Goal: Task Accomplishment & Management: Manage account settings

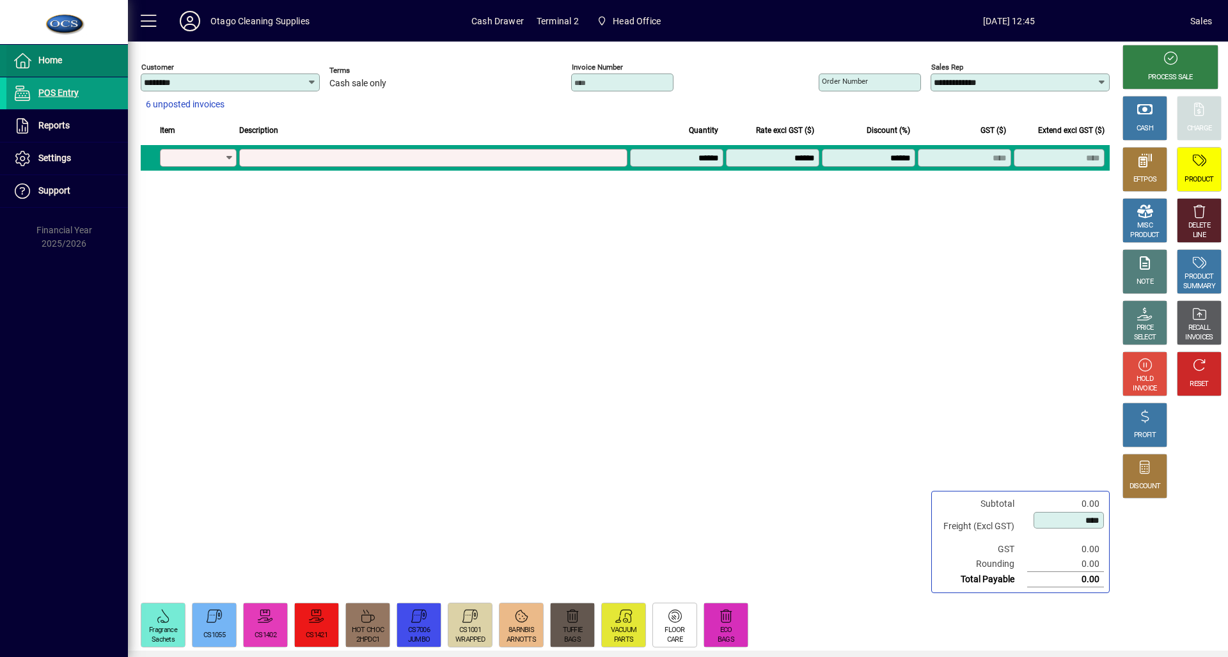
click at [36, 45] on div "Home POS Entry Reports Drawer Details Settings Quick Buttons Docket Content Sup…" at bounding box center [64, 328] width 128 height 657
click at [40, 47] on span at bounding box center [66, 60] width 121 height 31
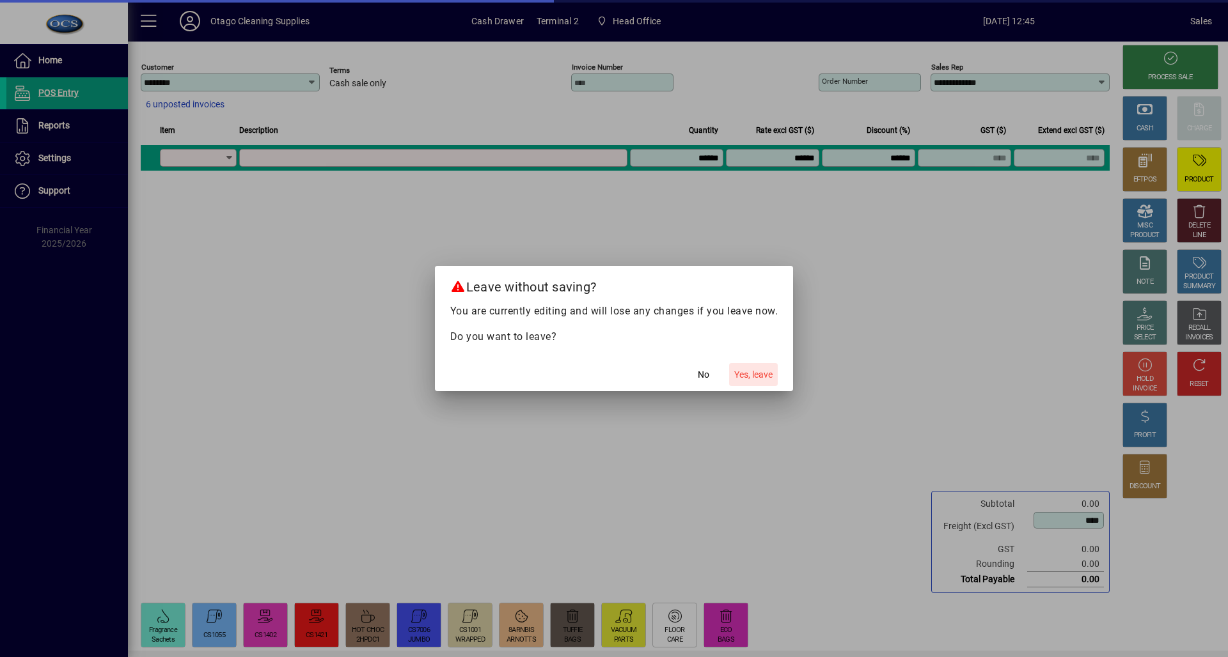
click at [762, 368] on span "Yes, leave" at bounding box center [753, 374] width 38 height 13
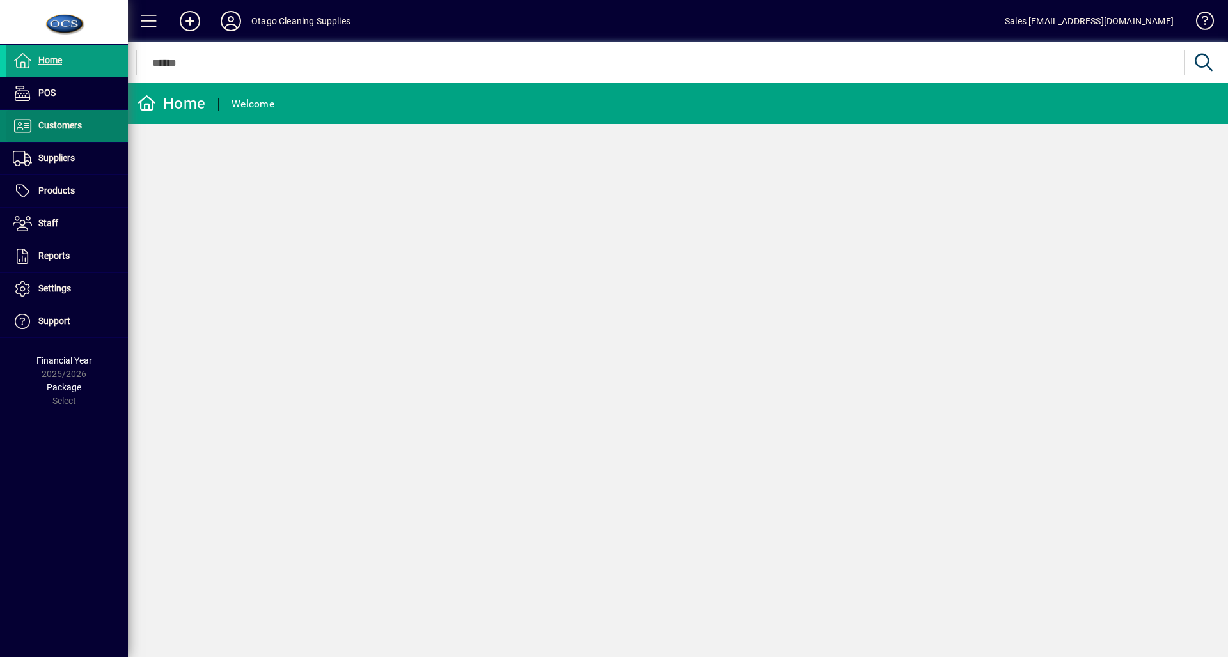
click at [107, 123] on span at bounding box center [66, 126] width 121 height 31
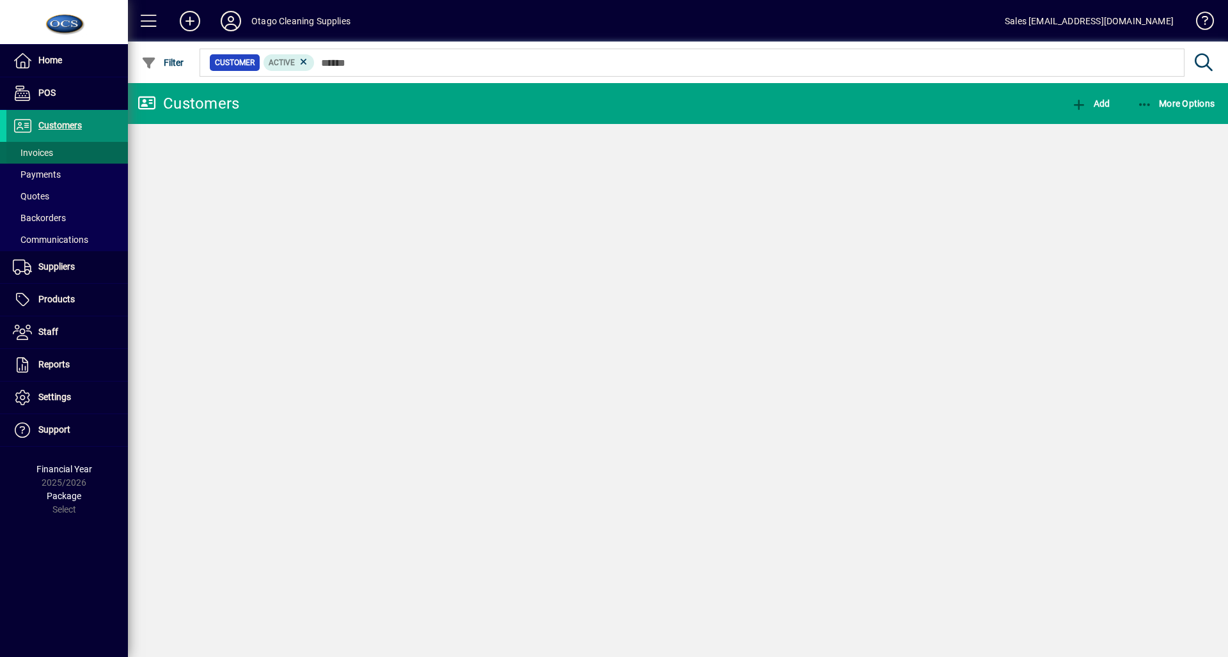
click at [79, 150] on span at bounding box center [66, 152] width 121 height 31
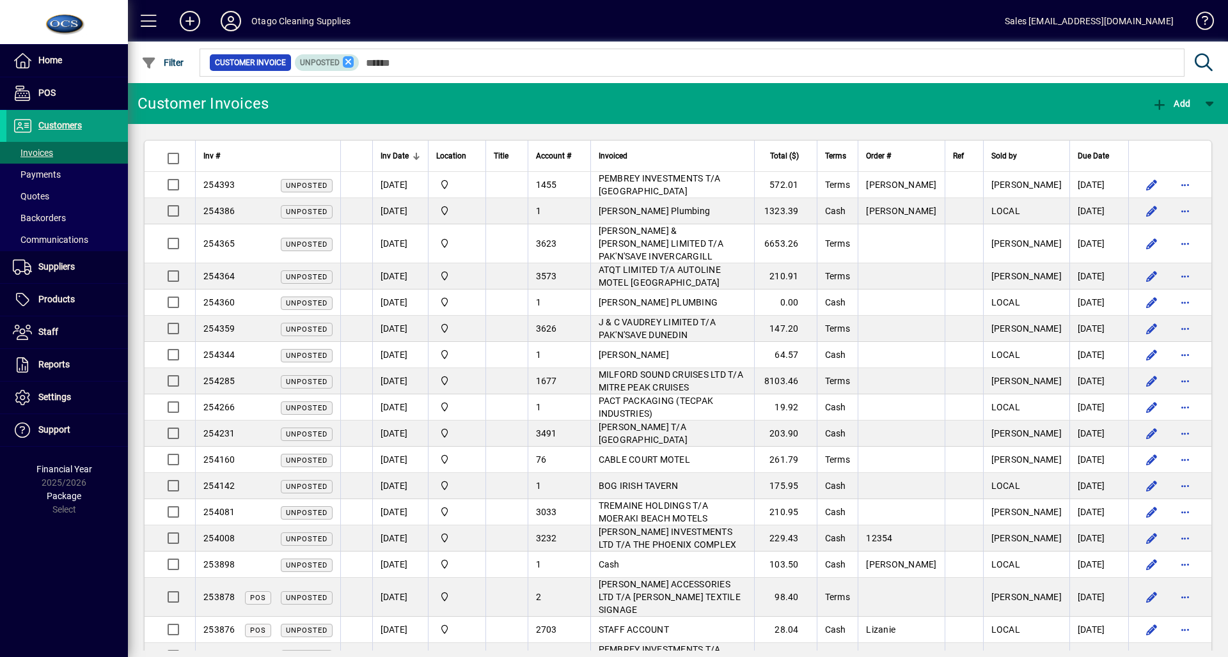
click at [343, 67] on icon at bounding box center [349, 62] width 12 height 12
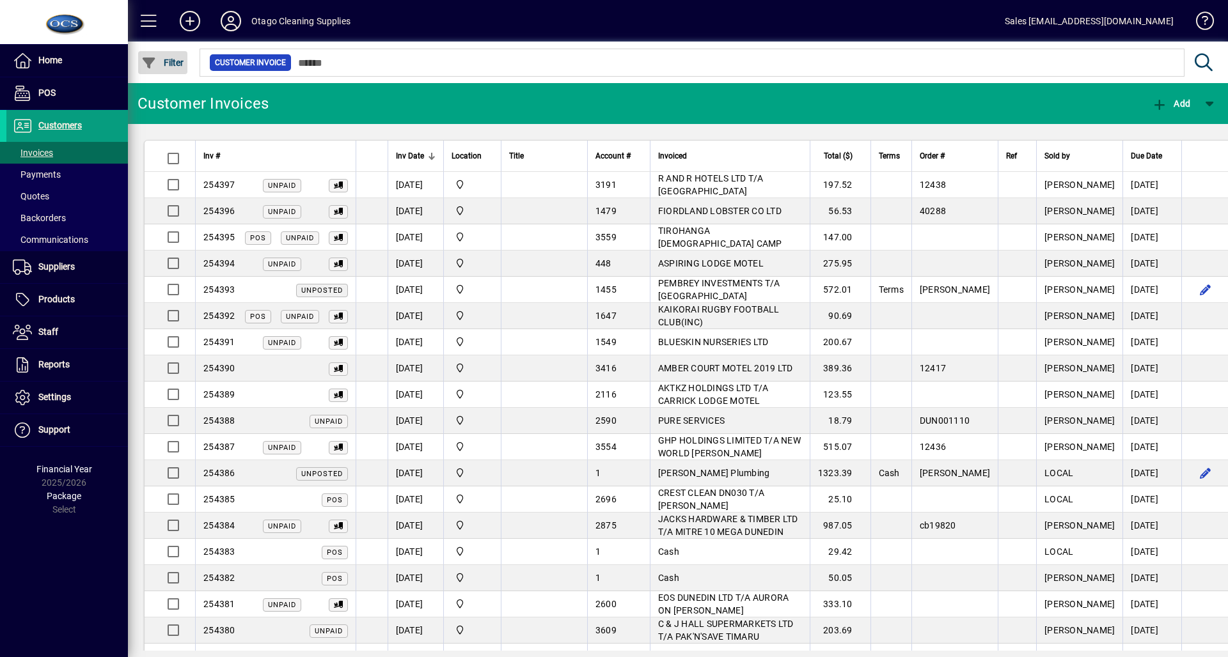
click at [161, 61] on span "Filter" at bounding box center [162, 63] width 43 height 10
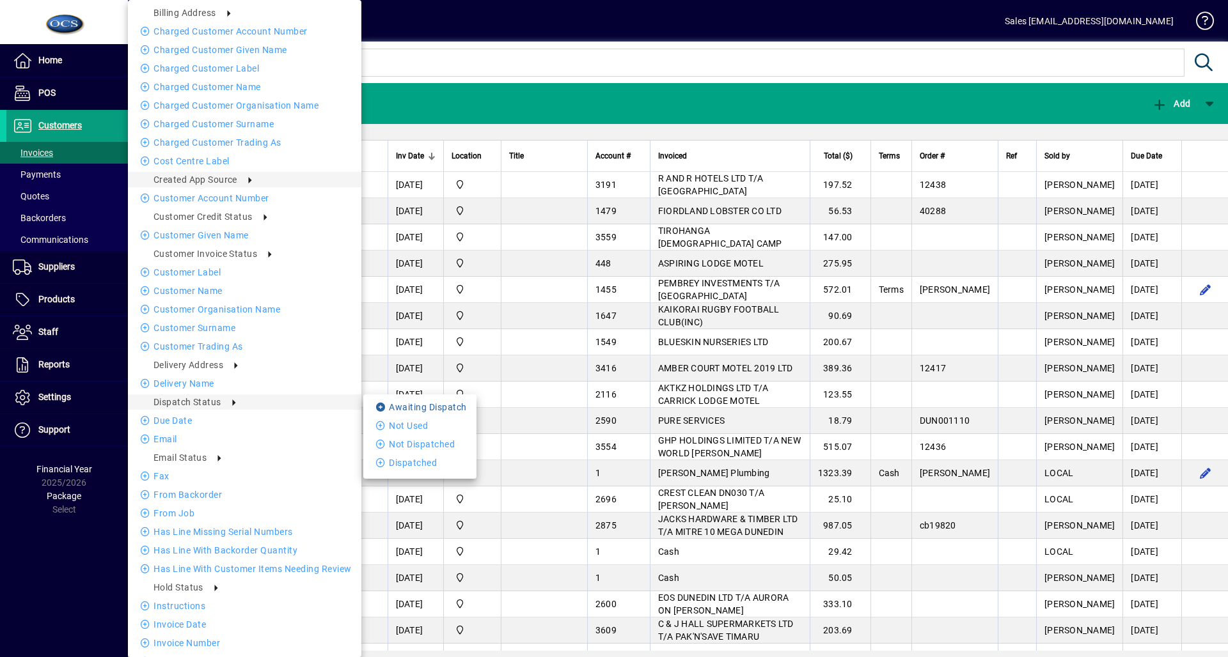
click at [413, 409] on li "Awaiting Dispatch" at bounding box center [419, 407] width 113 height 15
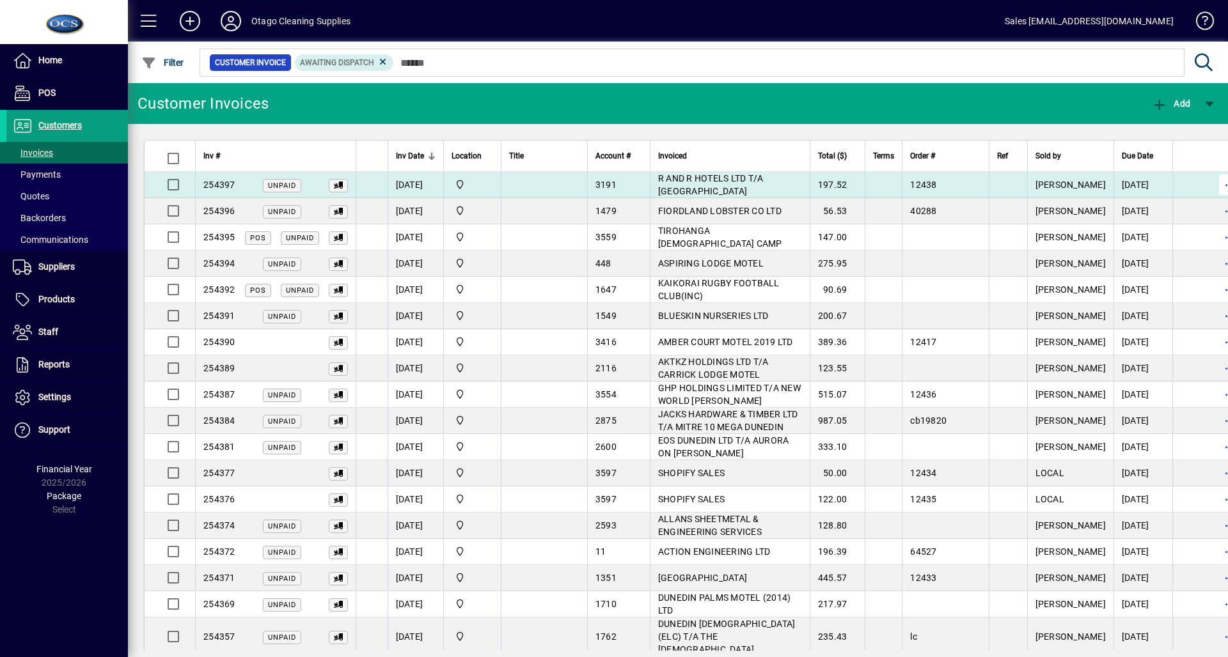
click at [1214, 186] on span "button" at bounding box center [1229, 184] width 31 height 31
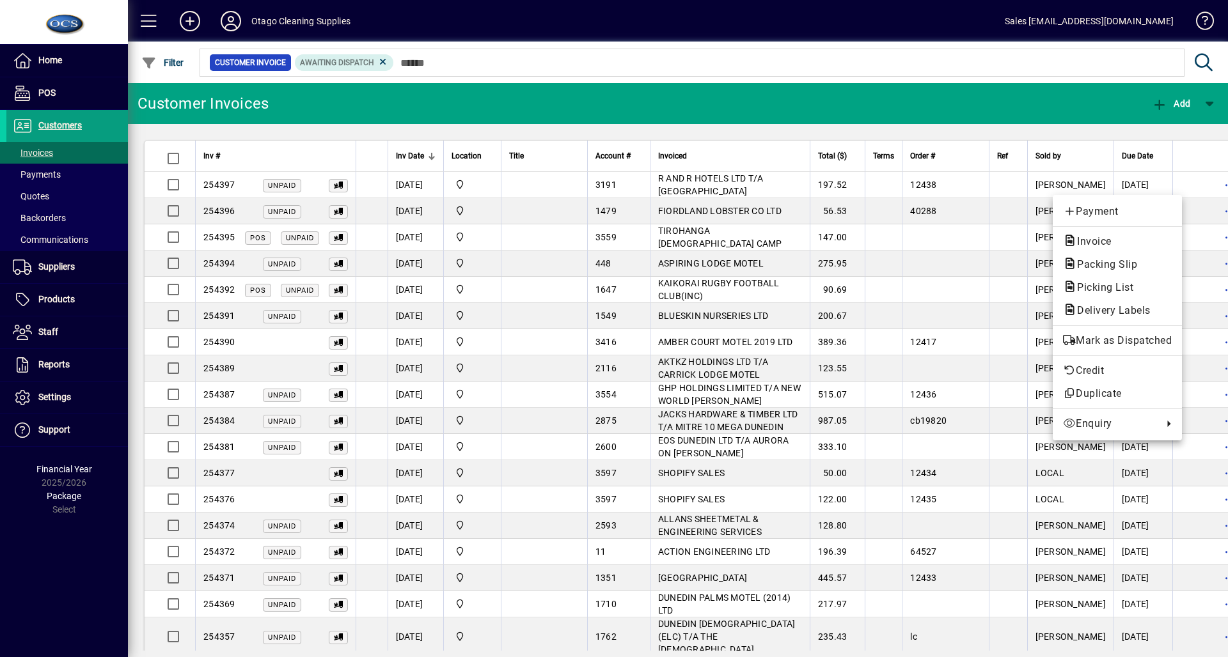
click at [938, 350] on div at bounding box center [614, 328] width 1228 height 657
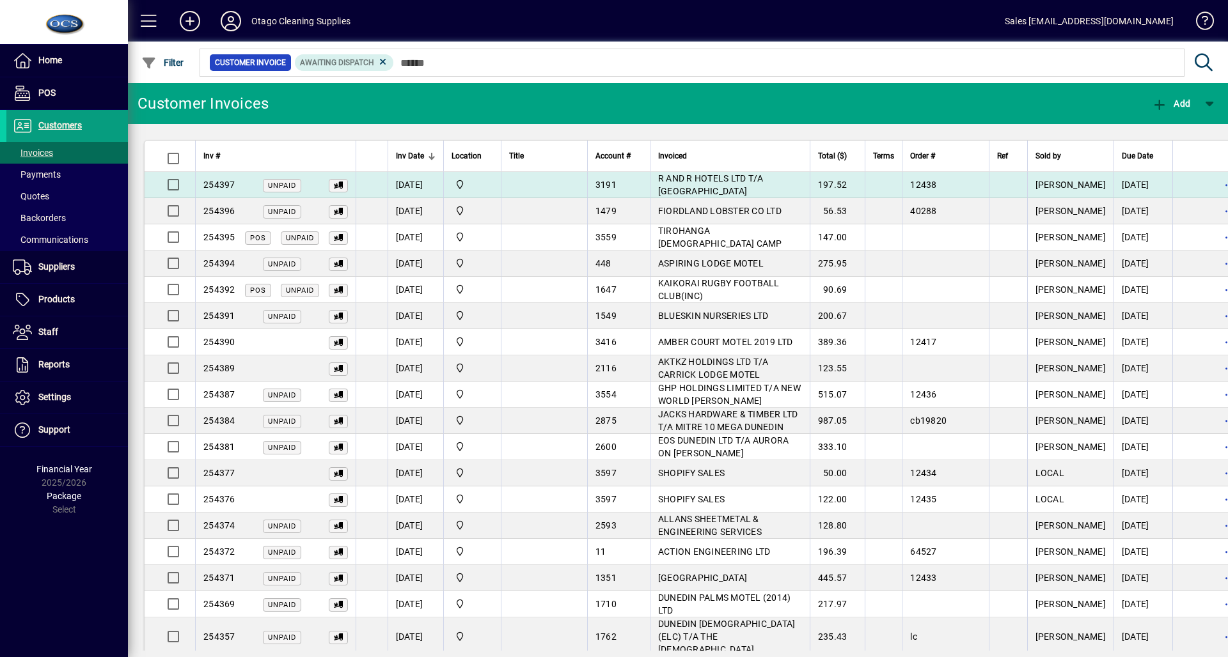
click at [948, 185] on td "12438" at bounding box center [945, 185] width 86 height 26
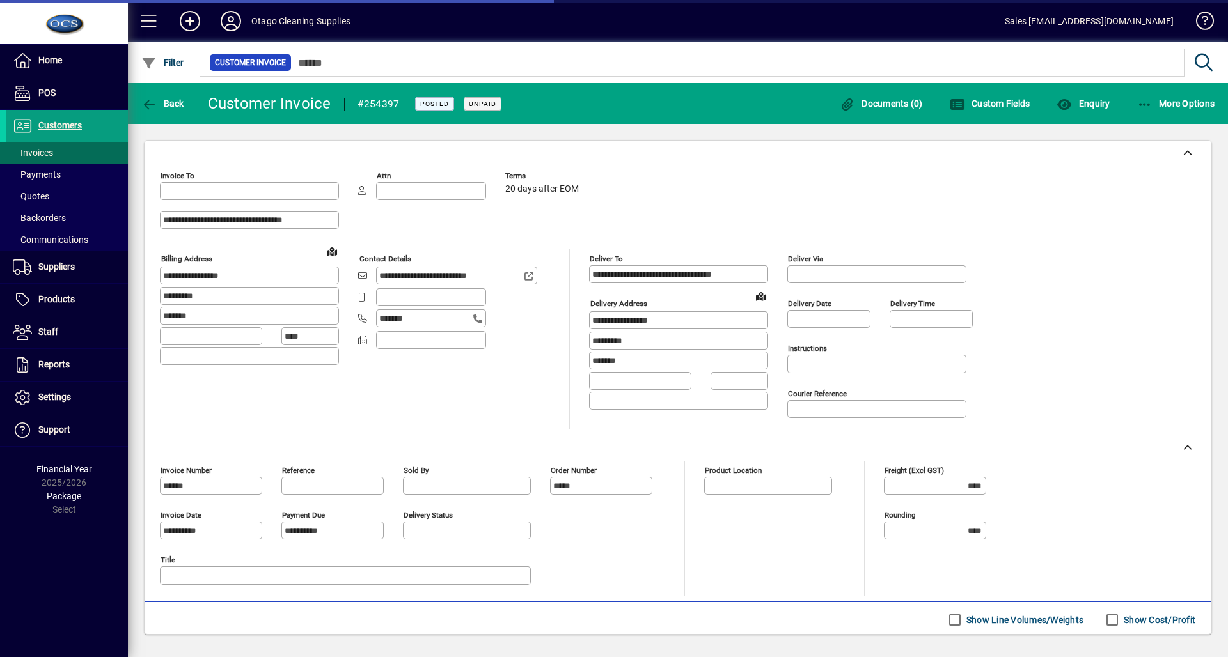
type input "**********"
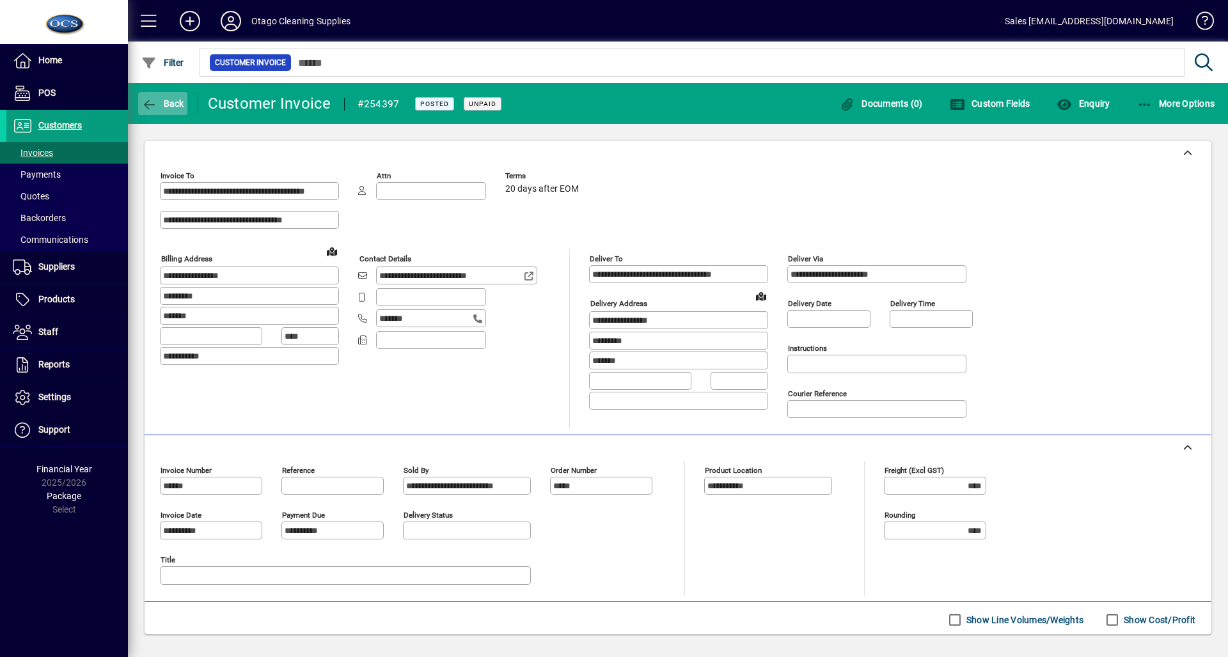
click at [150, 91] on span "button" at bounding box center [162, 103] width 49 height 31
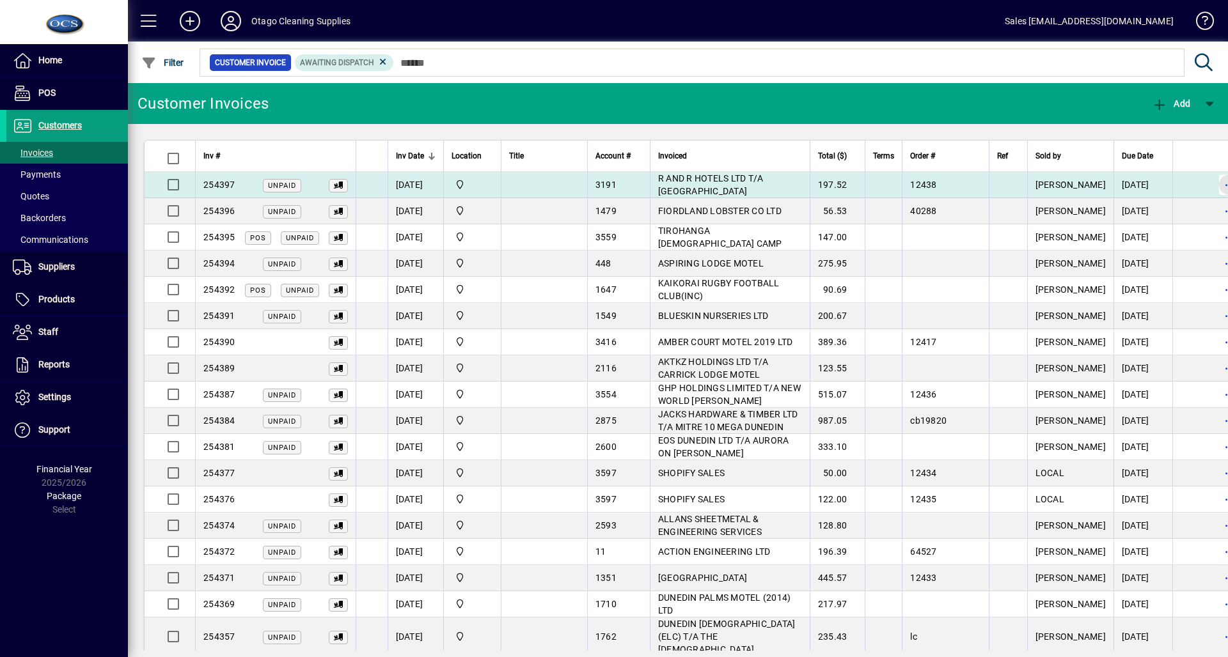
click at [1214, 186] on span "button" at bounding box center [1229, 184] width 31 height 31
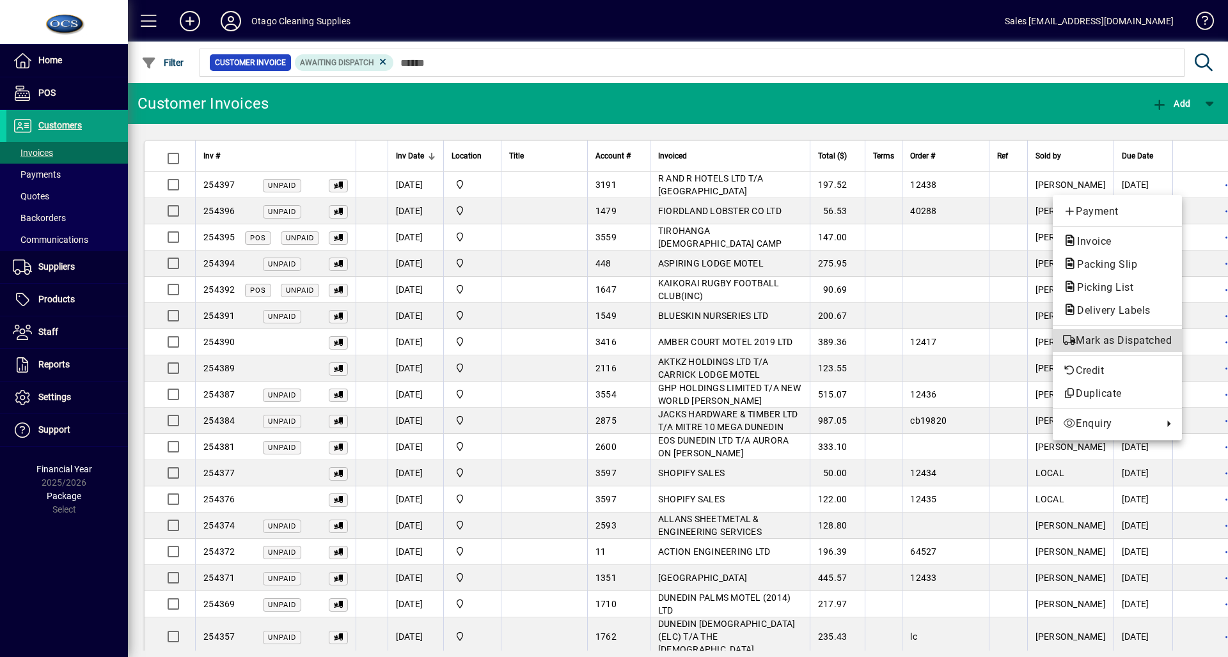
click at [1125, 345] on span "Mark as Dispatched" at bounding box center [1117, 340] width 109 height 15
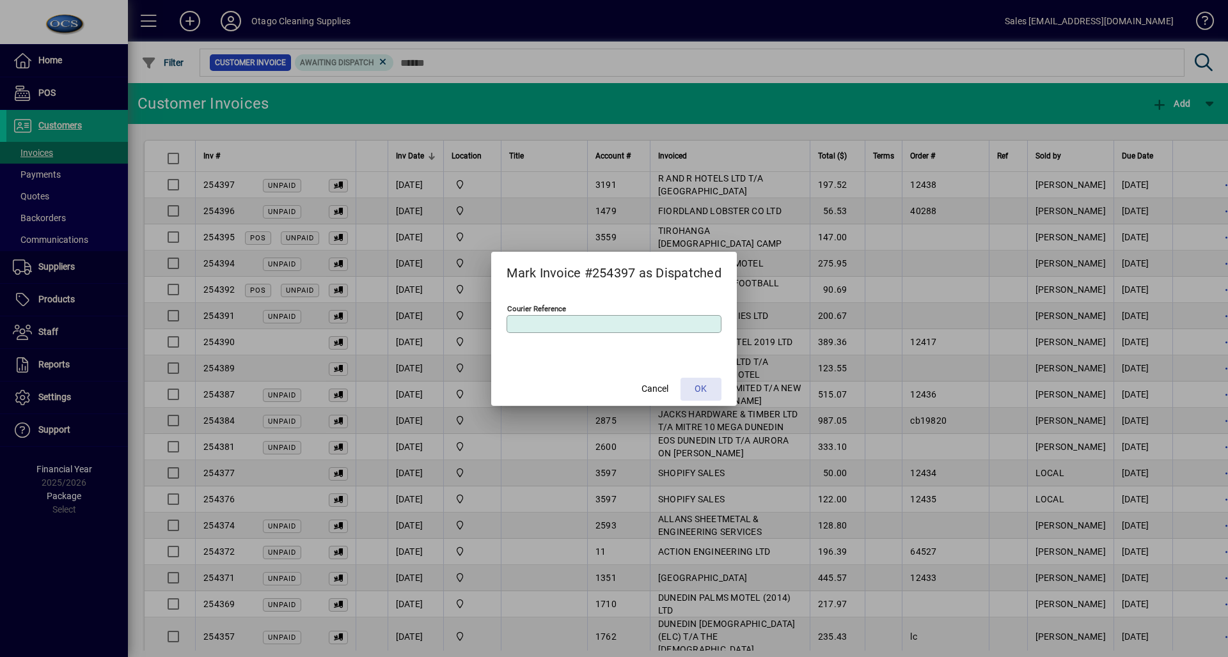
click at [692, 381] on span at bounding box center [700, 389] width 41 height 31
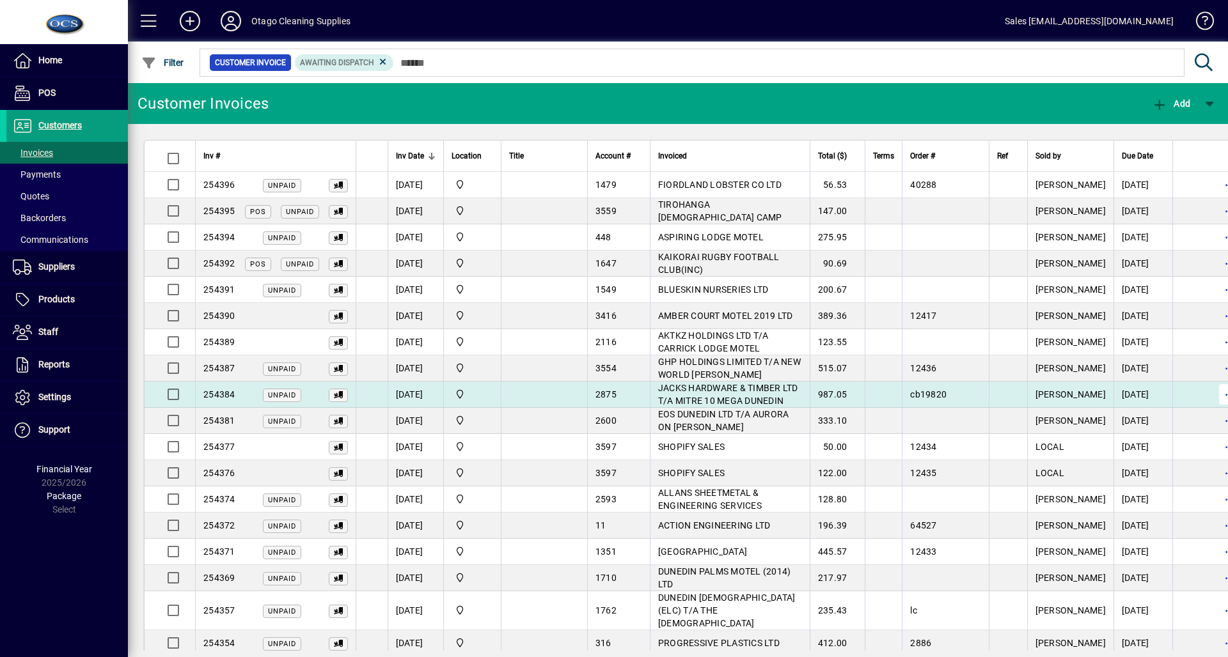
click at [1214, 397] on span "button" at bounding box center [1229, 394] width 31 height 31
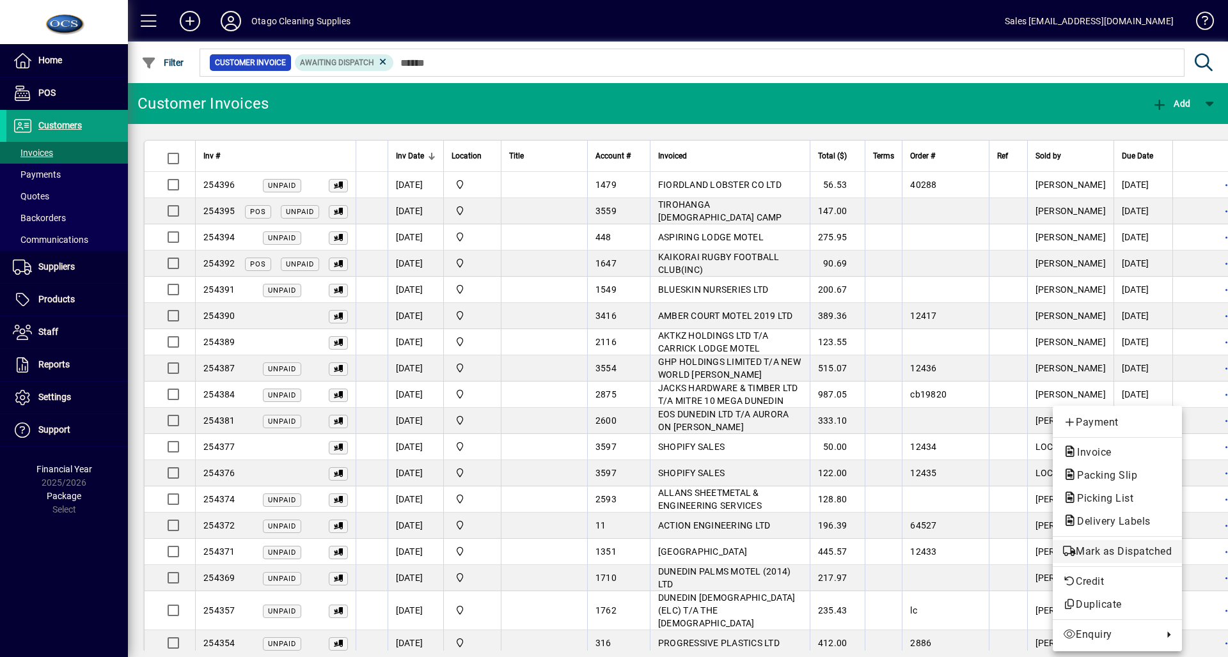
click at [1110, 549] on span "Mark as Dispatched" at bounding box center [1117, 551] width 109 height 15
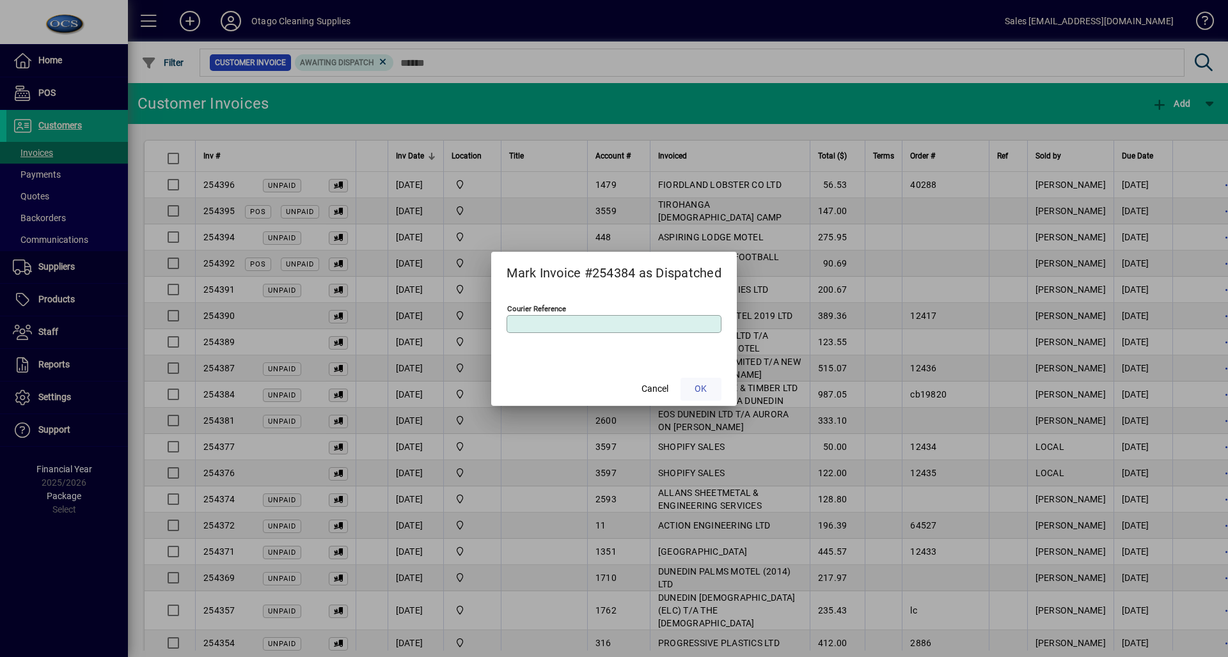
click at [703, 381] on span at bounding box center [700, 389] width 41 height 31
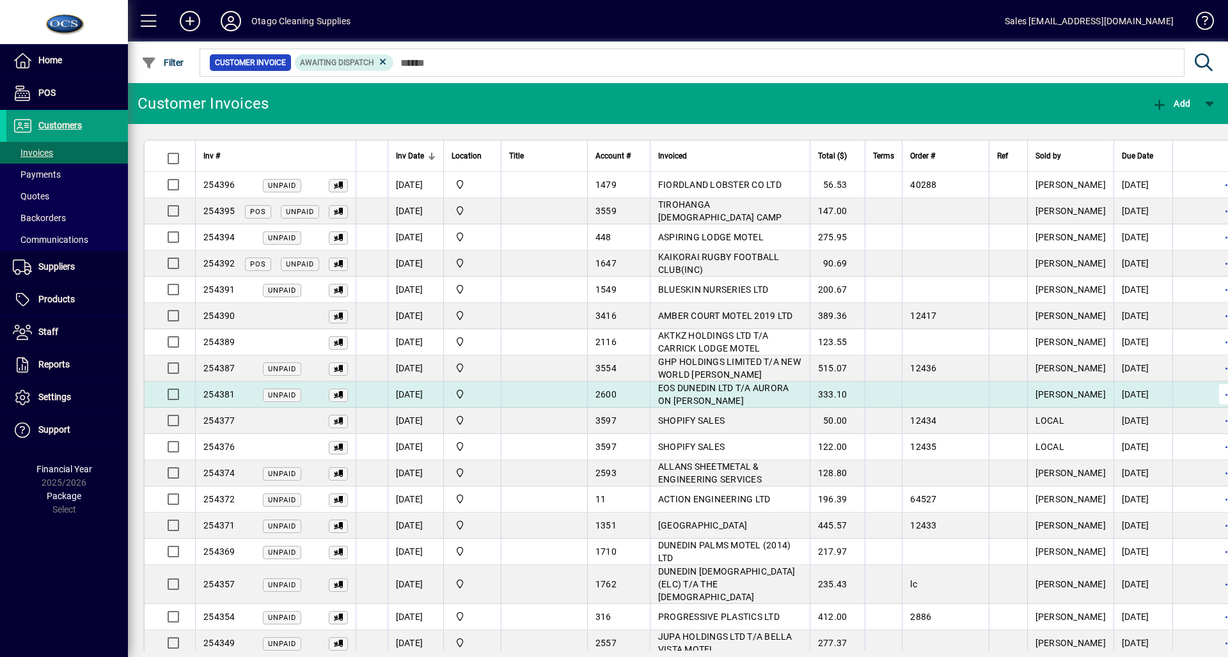
click at [1214, 389] on span "button" at bounding box center [1229, 394] width 31 height 31
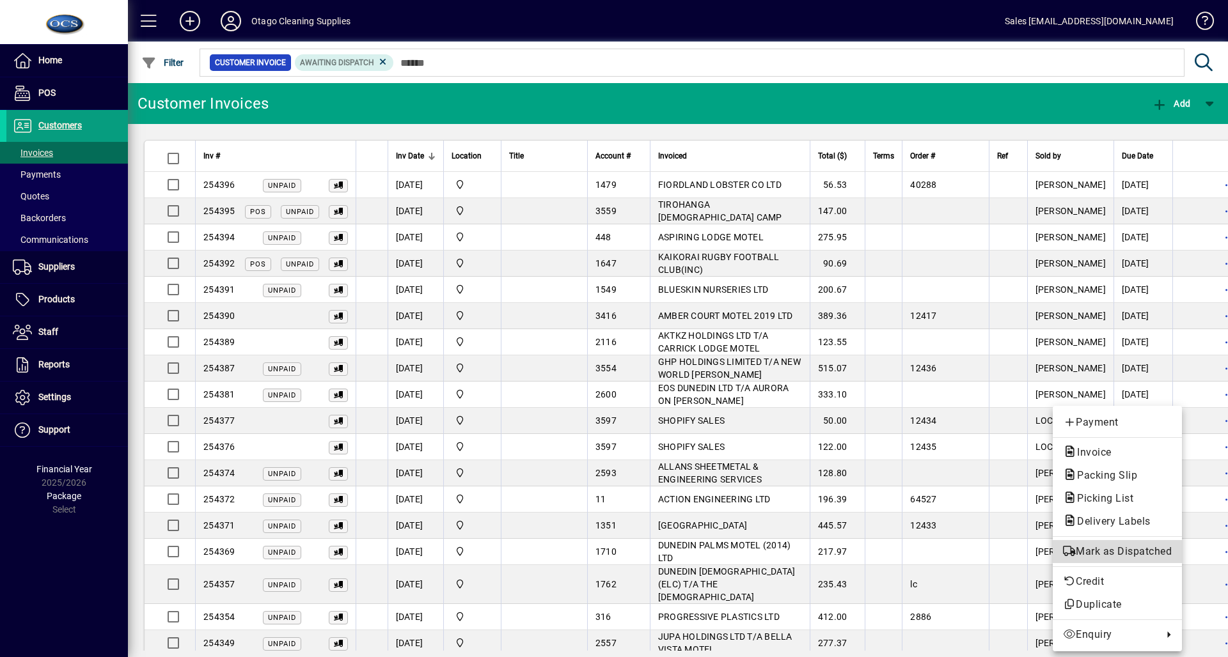
click at [1122, 552] on span "Mark as Dispatched" at bounding box center [1117, 551] width 109 height 15
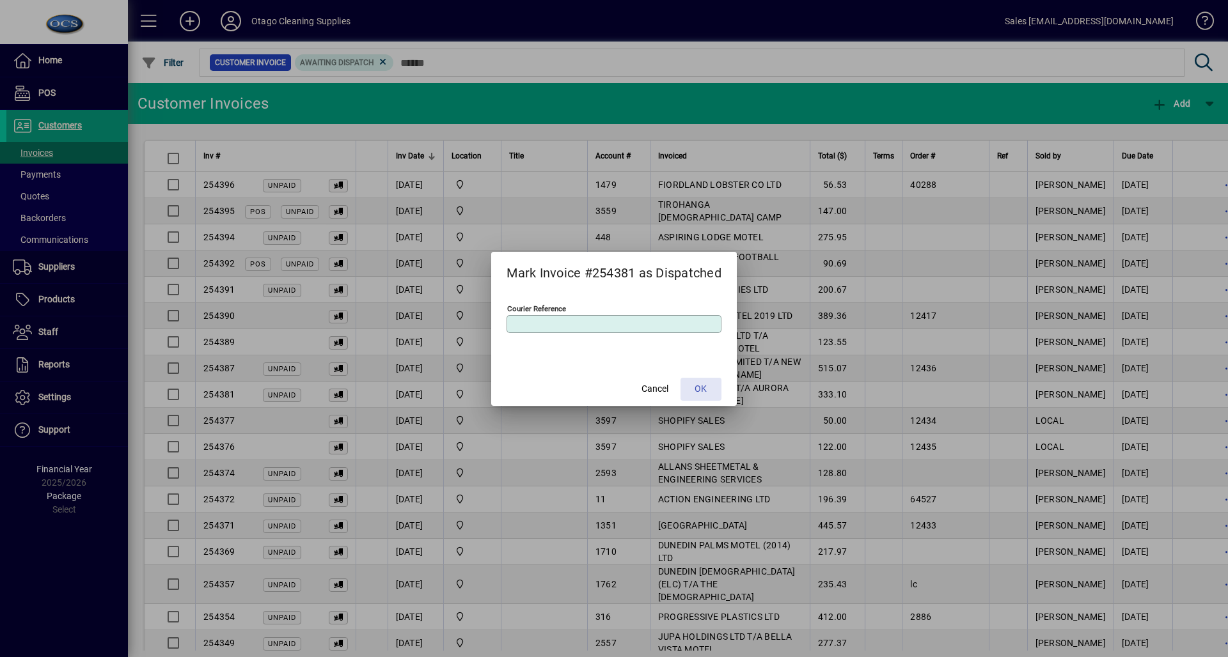
click at [721, 394] on span at bounding box center [700, 389] width 41 height 31
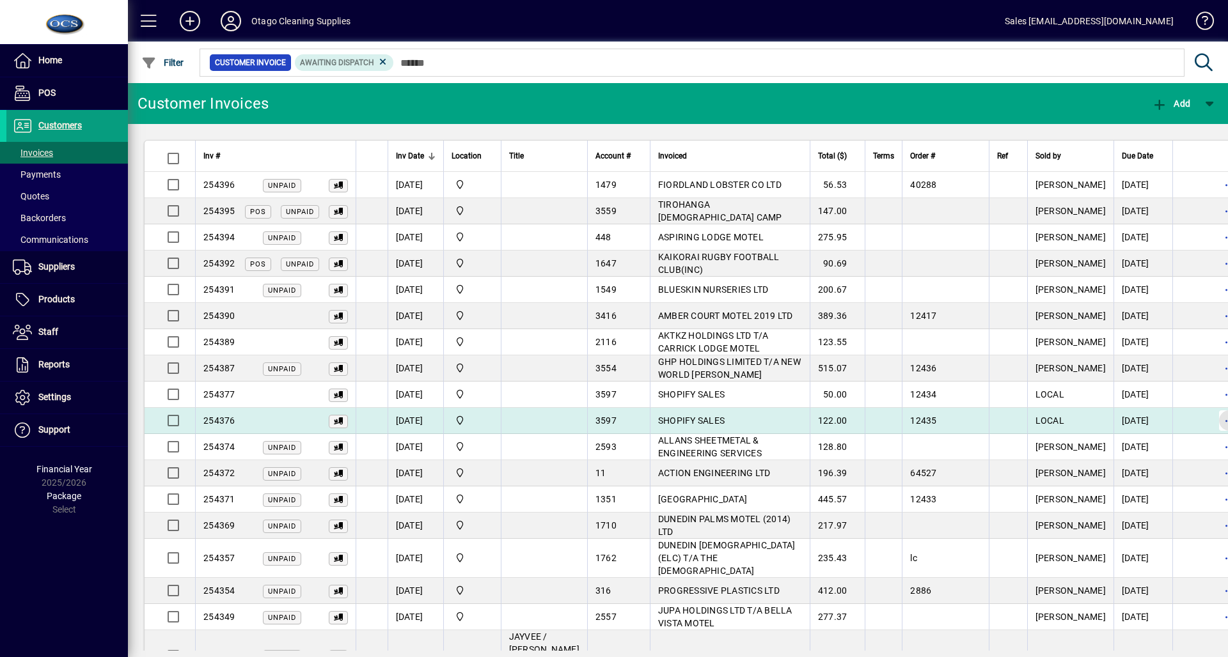
click at [1214, 428] on span "button" at bounding box center [1229, 420] width 31 height 31
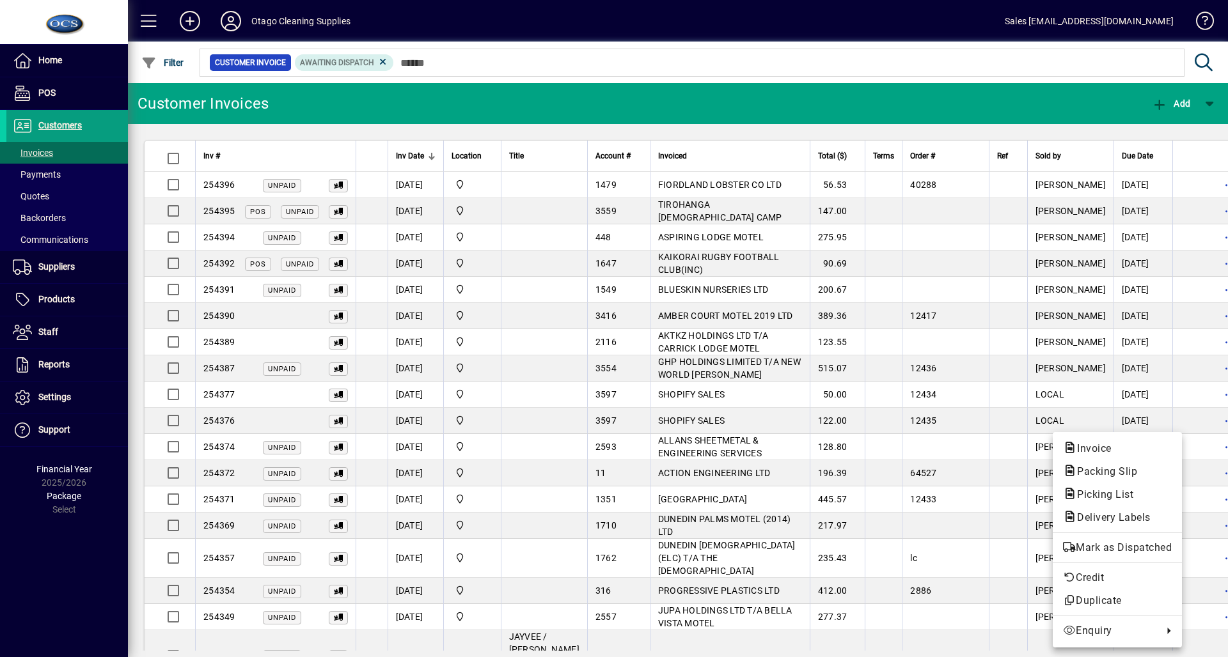
click at [1142, 560] on div "Invoice Packing Slip Picking List Delivery Labels Mark as Dispatched Credit Dup…" at bounding box center [1116, 539] width 129 height 215
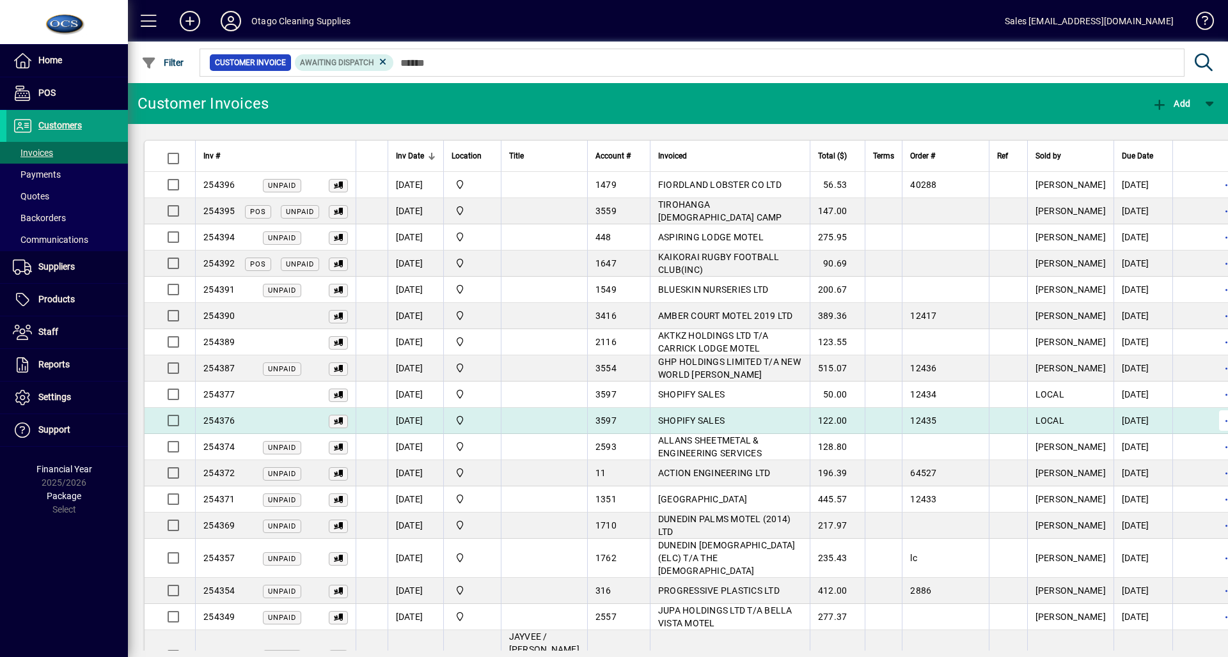
click at [1214, 419] on span "button" at bounding box center [1229, 420] width 31 height 31
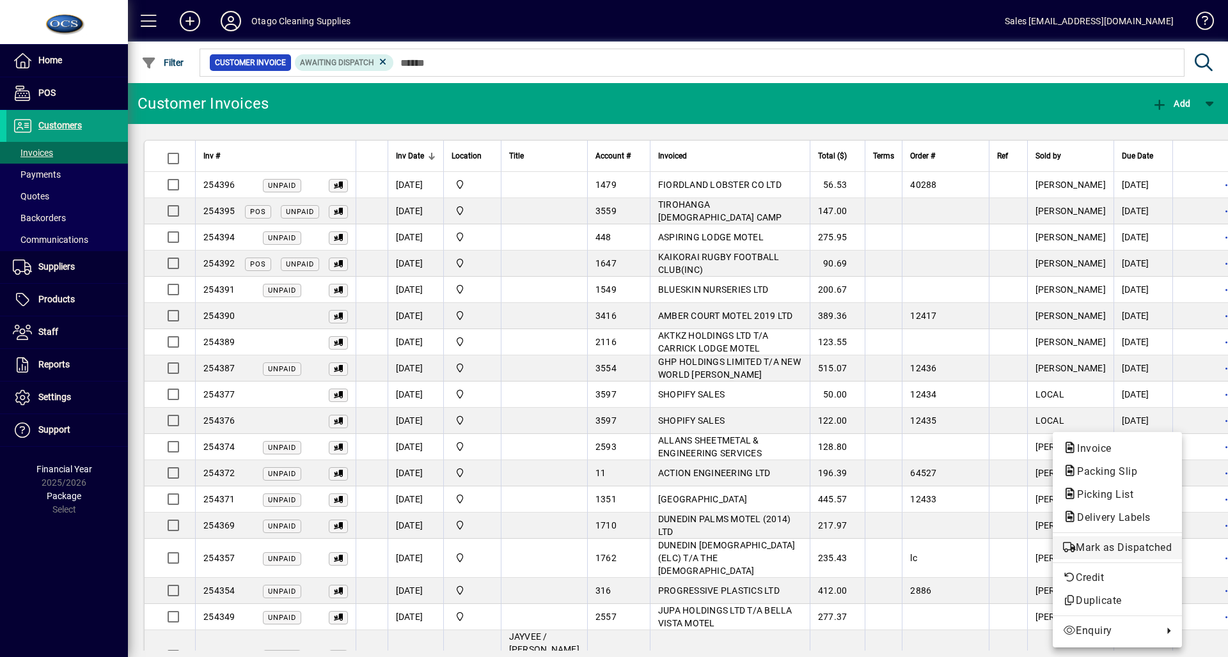
click at [1132, 542] on span "Mark as Dispatched" at bounding box center [1117, 547] width 109 height 15
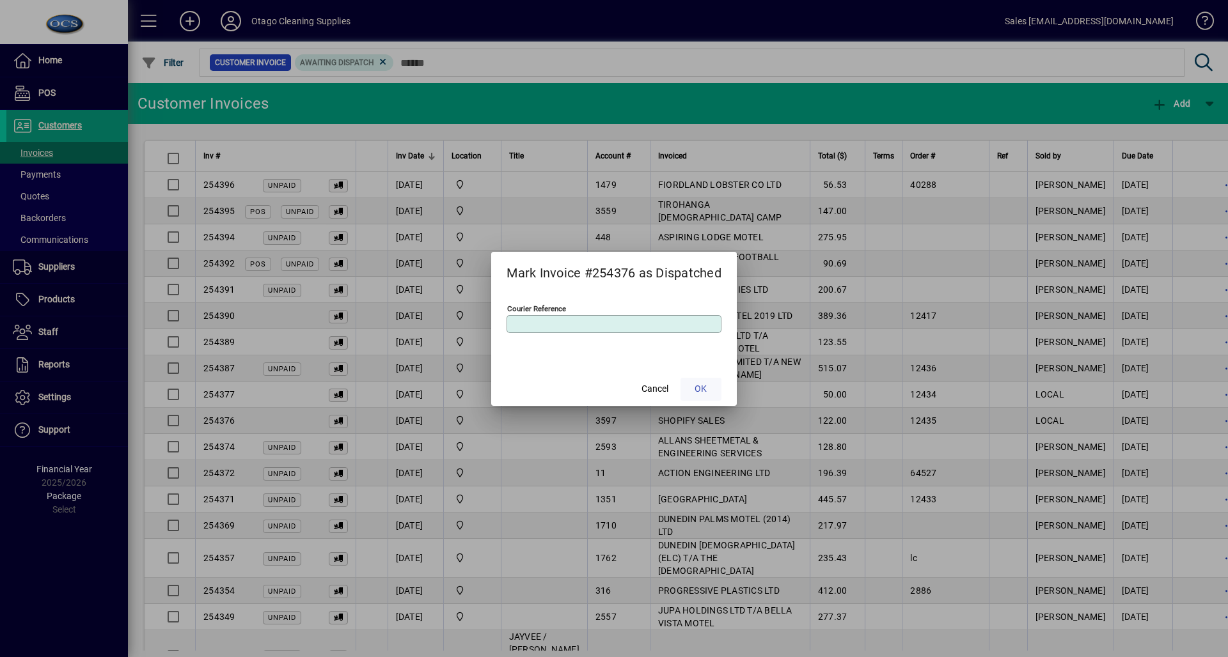
click at [702, 378] on span at bounding box center [700, 389] width 41 height 31
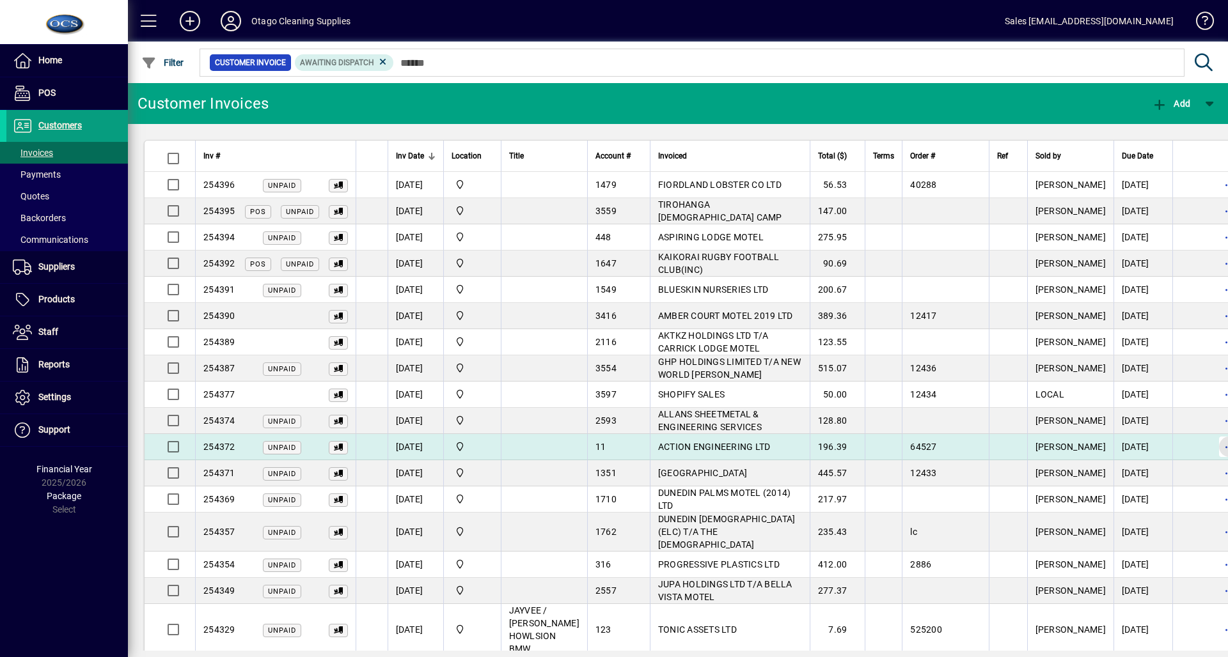
click at [1214, 449] on span "button" at bounding box center [1229, 447] width 31 height 31
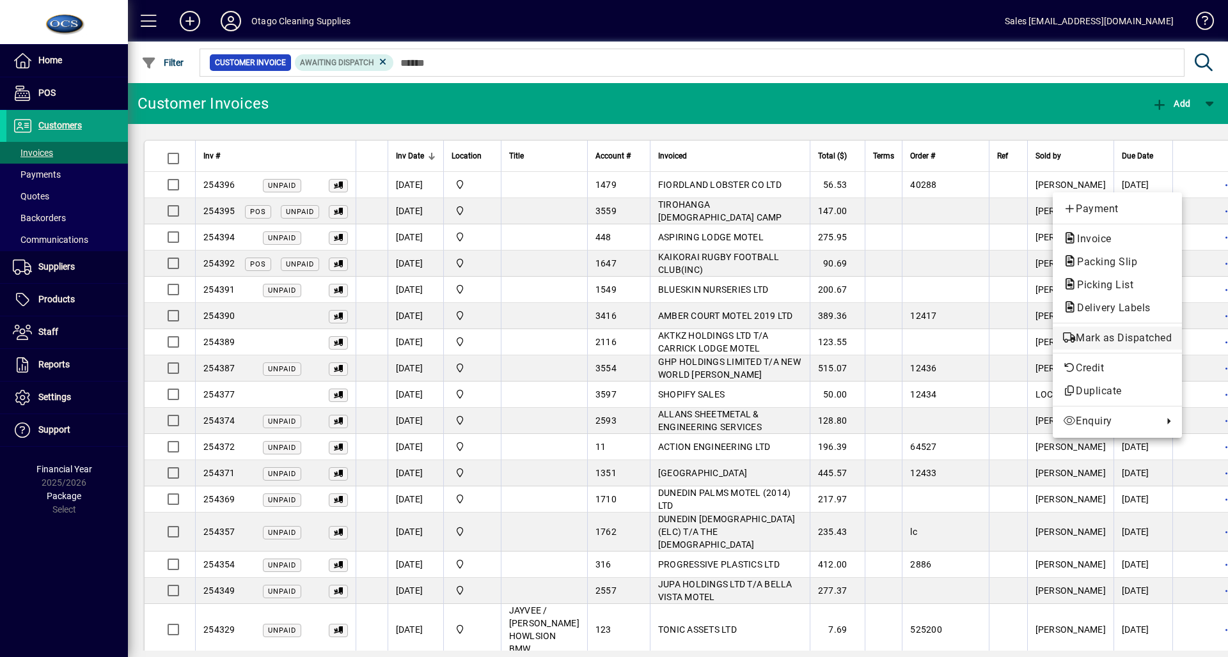
click at [1107, 336] on span "Mark as Dispatched" at bounding box center [1117, 338] width 109 height 15
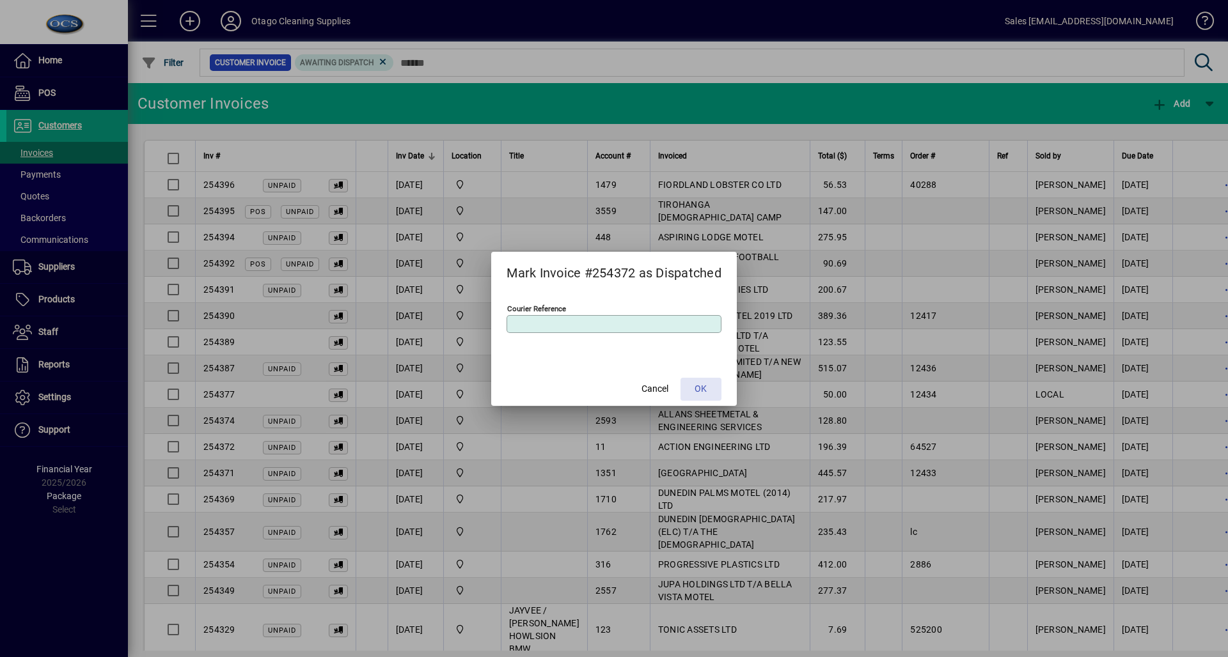
click at [687, 389] on span at bounding box center [700, 389] width 41 height 31
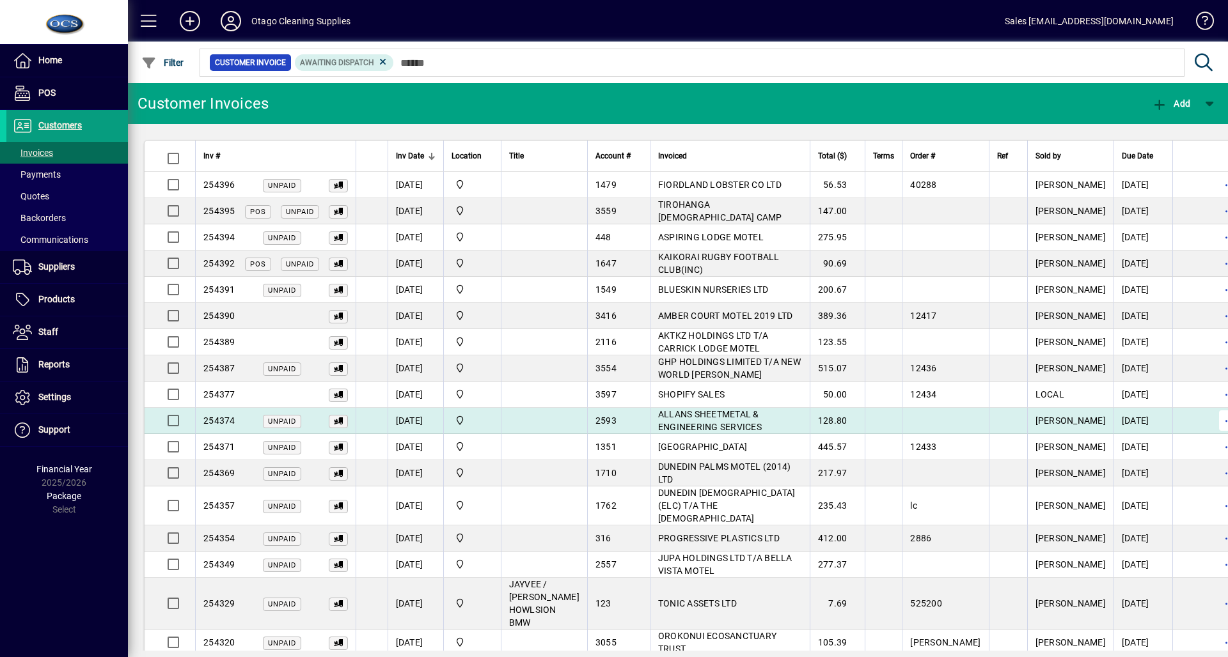
click at [1214, 414] on span "button" at bounding box center [1229, 420] width 31 height 31
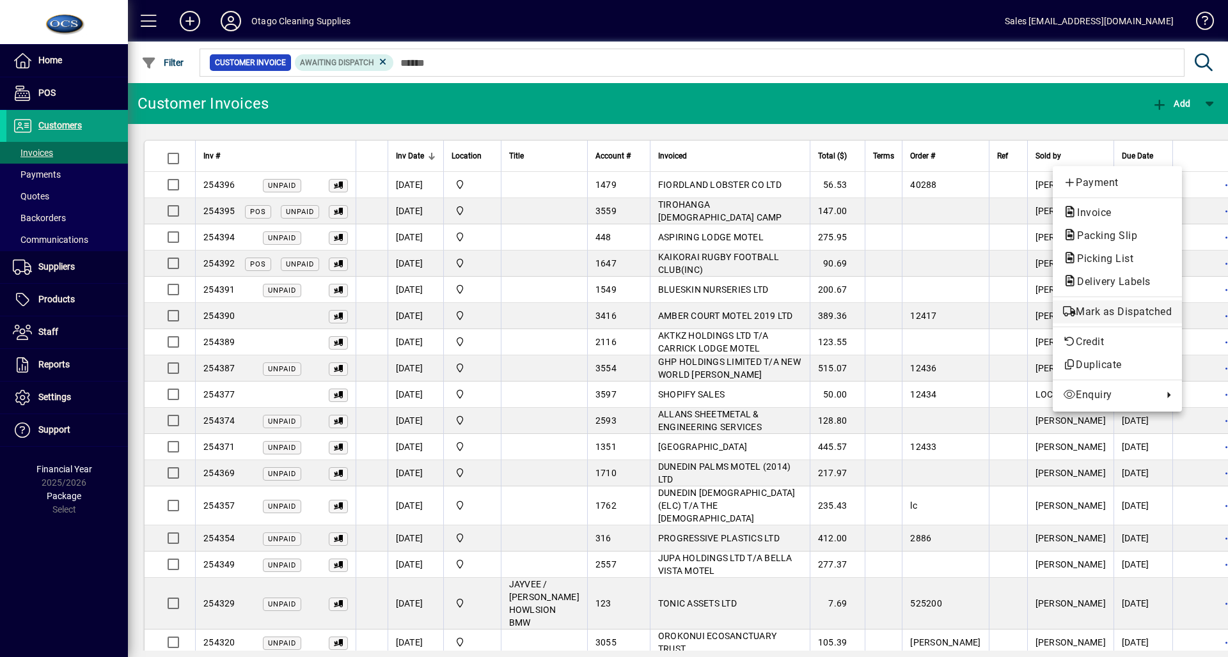
click at [1168, 317] on span "Mark as Dispatched" at bounding box center [1117, 311] width 109 height 15
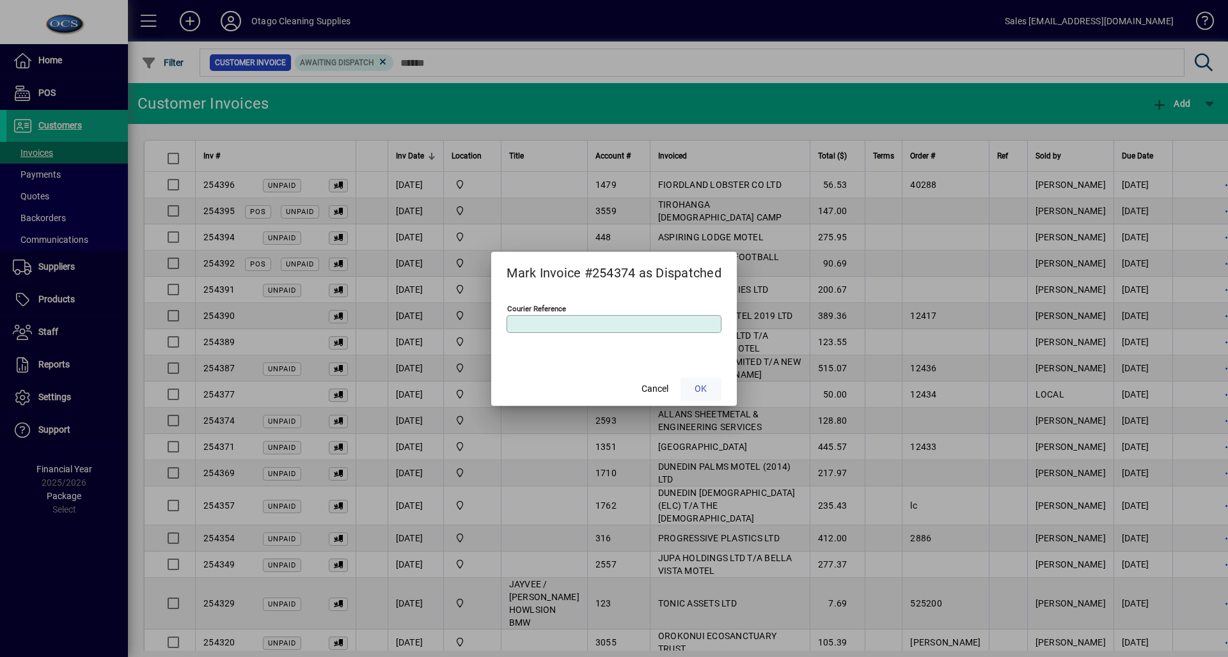
click at [715, 385] on span at bounding box center [700, 389] width 41 height 31
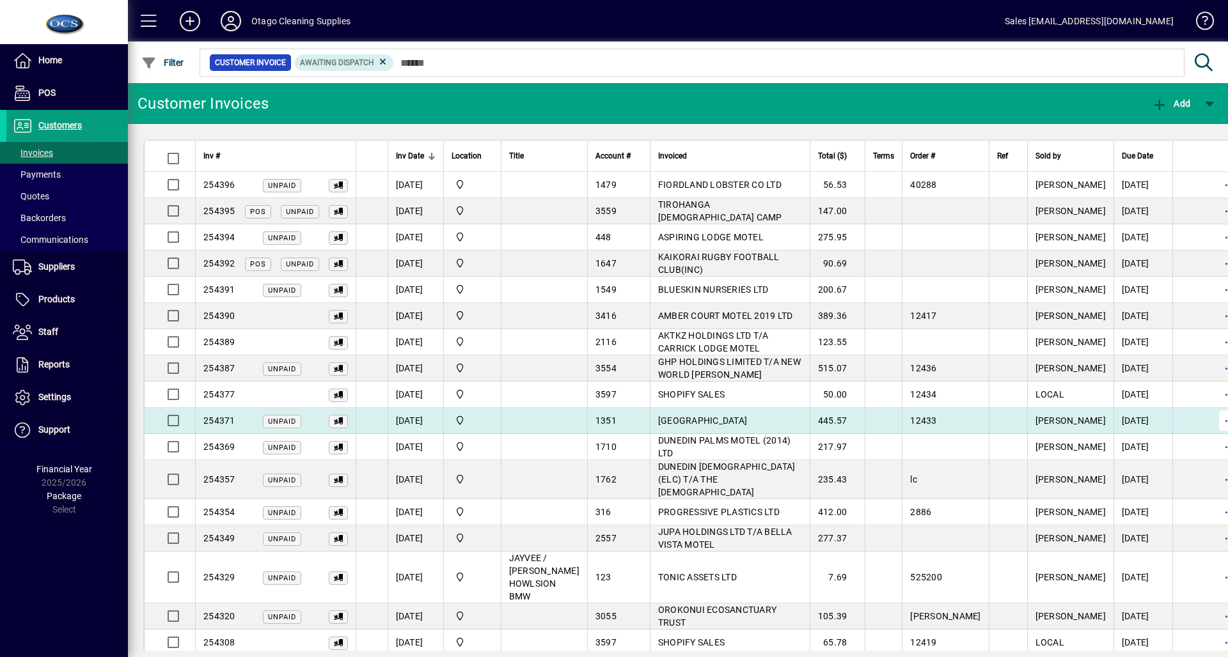
click at [1214, 420] on span "button" at bounding box center [1229, 420] width 31 height 31
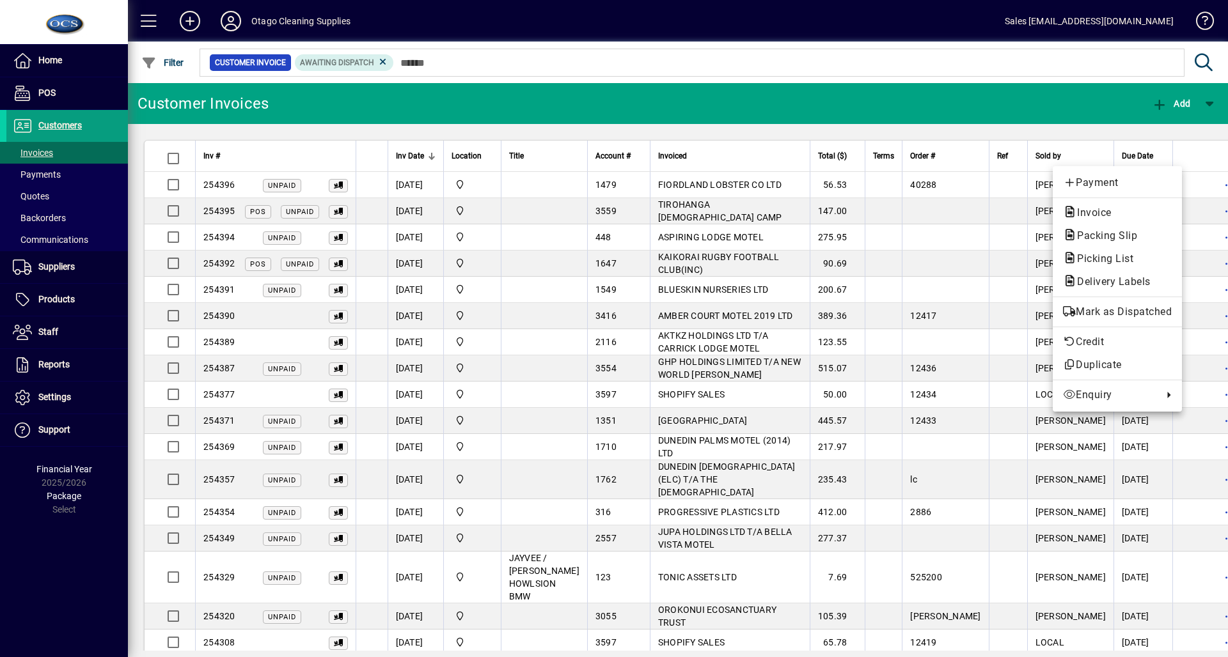
click at [1148, 324] on div "Payment Invoice Packing Slip Picking List Delivery Labels Mark as Dispatched Cr…" at bounding box center [1116, 289] width 129 height 246
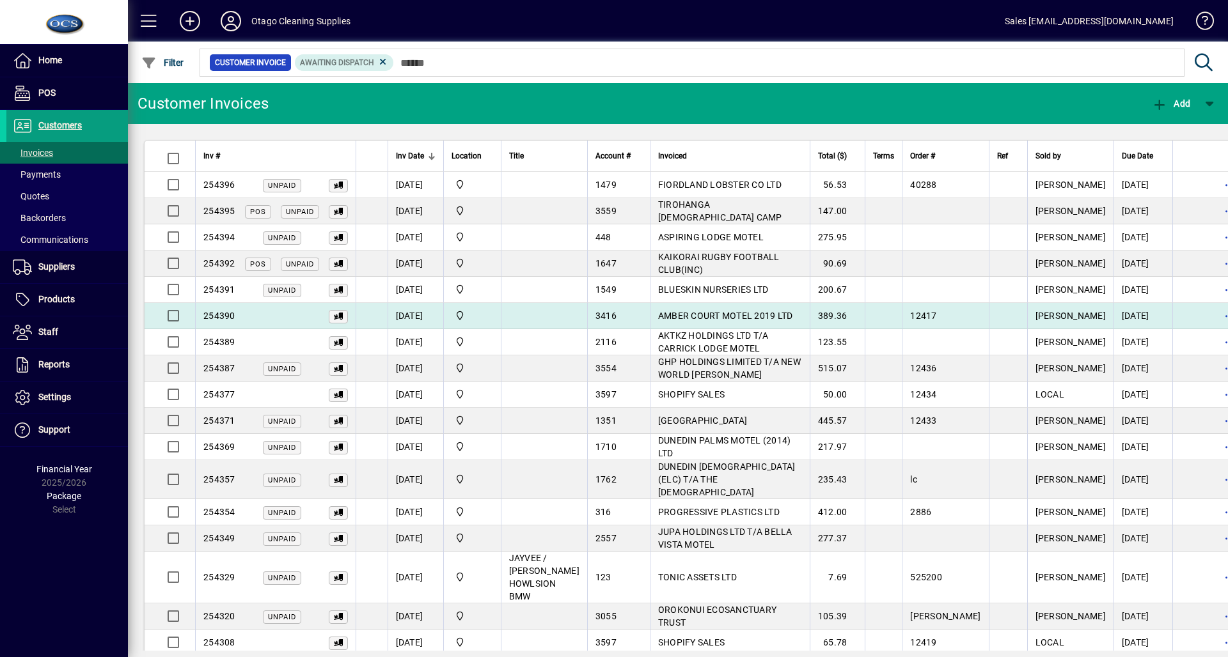
click at [1172, 316] on td at bounding box center [1213, 316] width 83 height 26
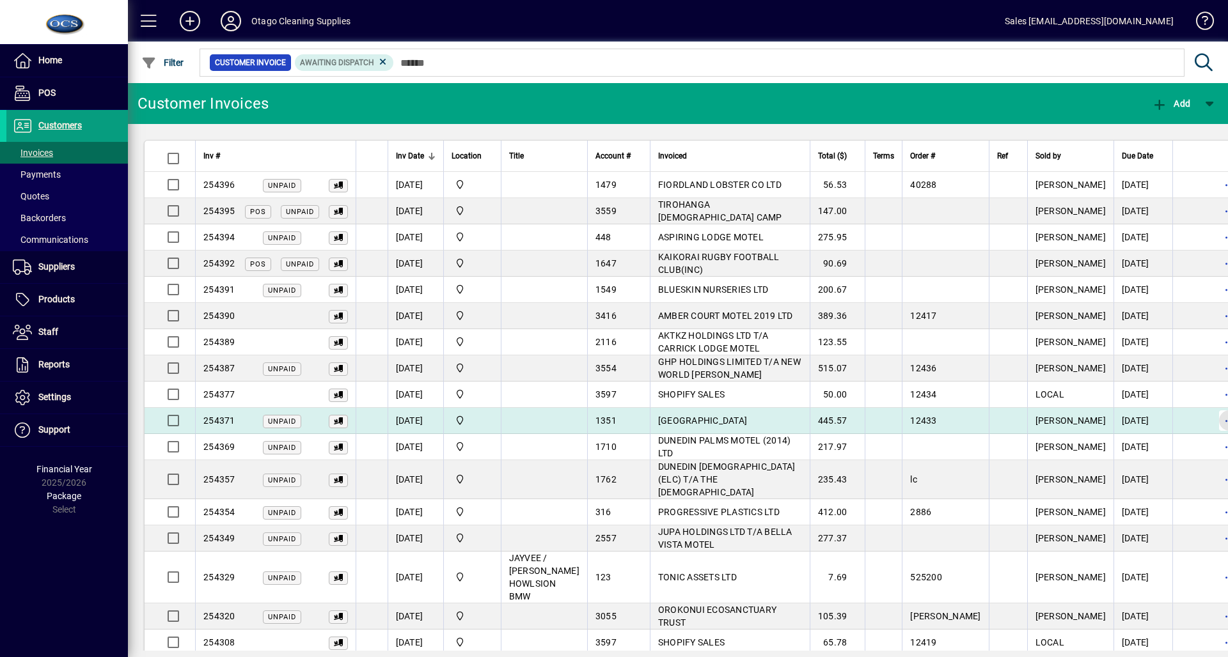
click at [1214, 427] on span "button" at bounding box center [1229, 420] width 31 height 31
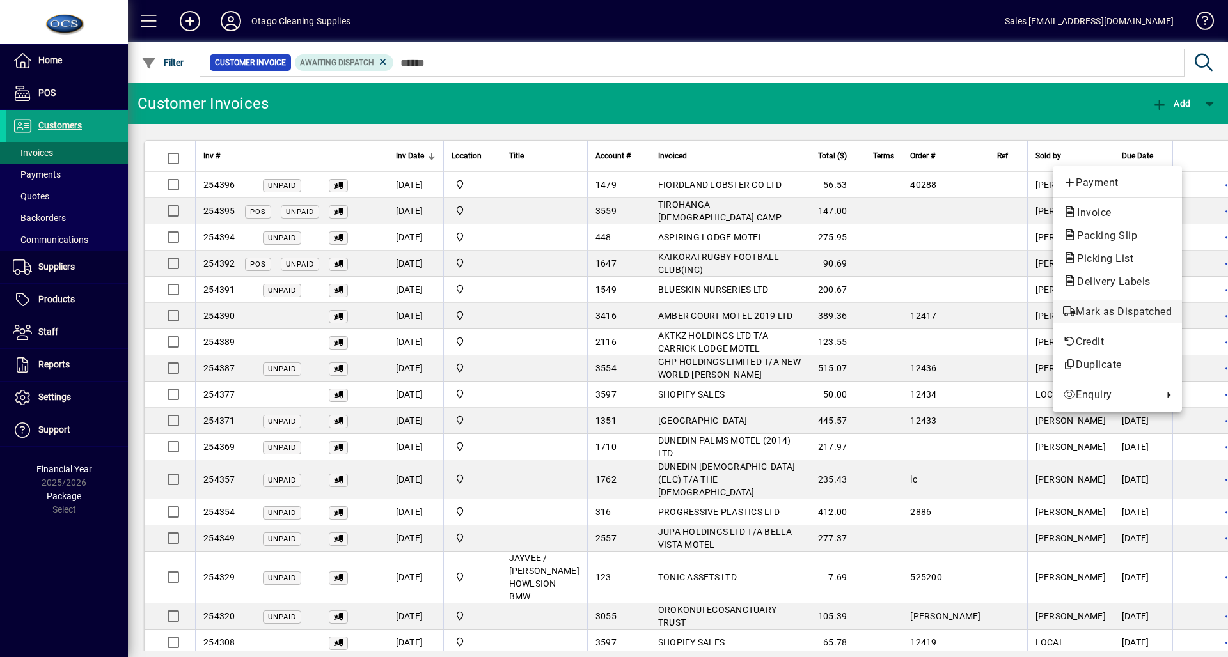
click at [1145, 317] on span "Mark as Dispatched" at bounding box center [1117, 311] width 109 height 15
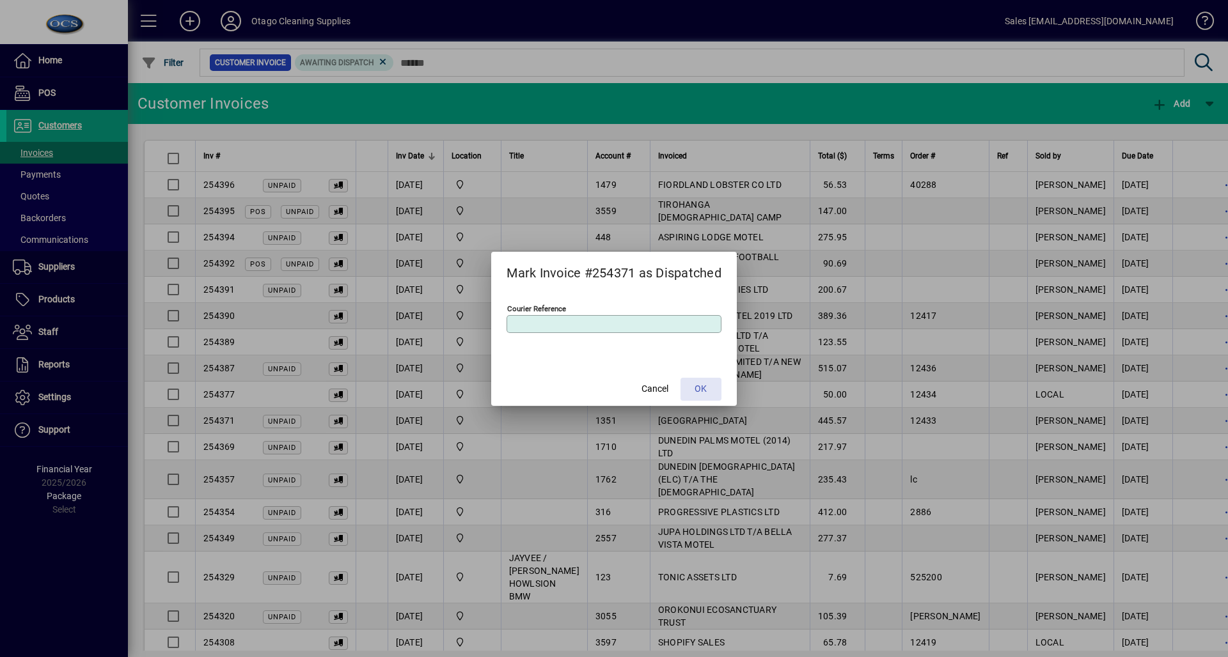
click at [699, 391] on span "OK" at bounding box center [700, 388] width 12 height 13
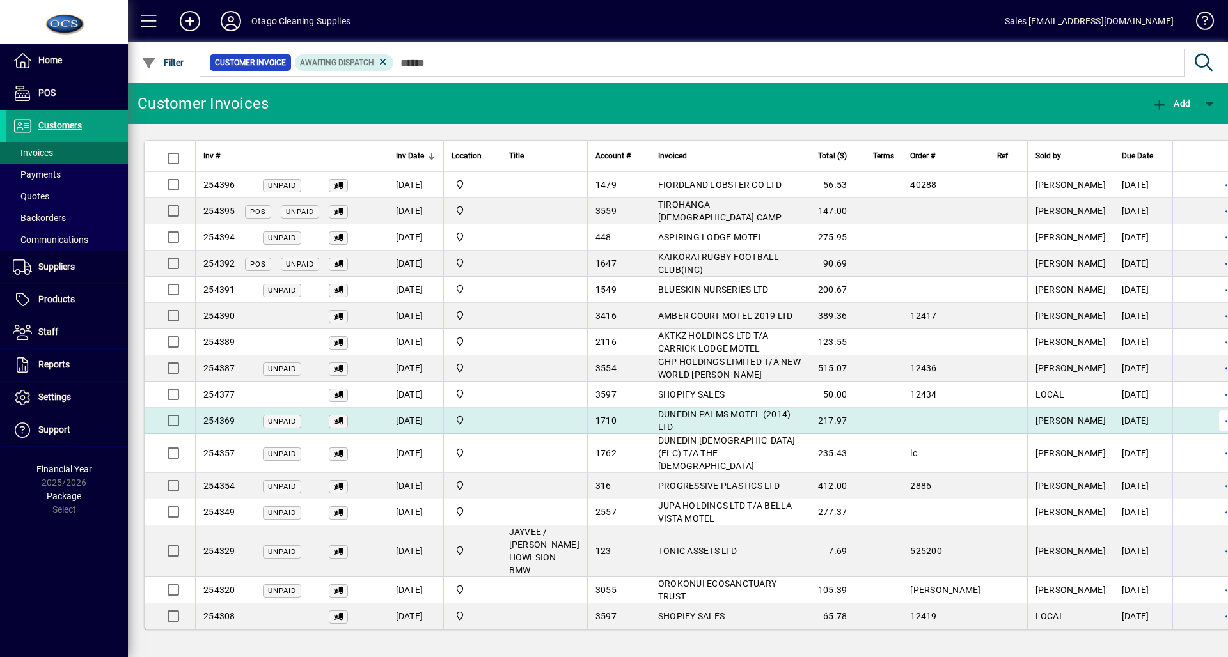
click at [1214, 421] on span "button" at bounding box center [1229, 420] width 31 height 31
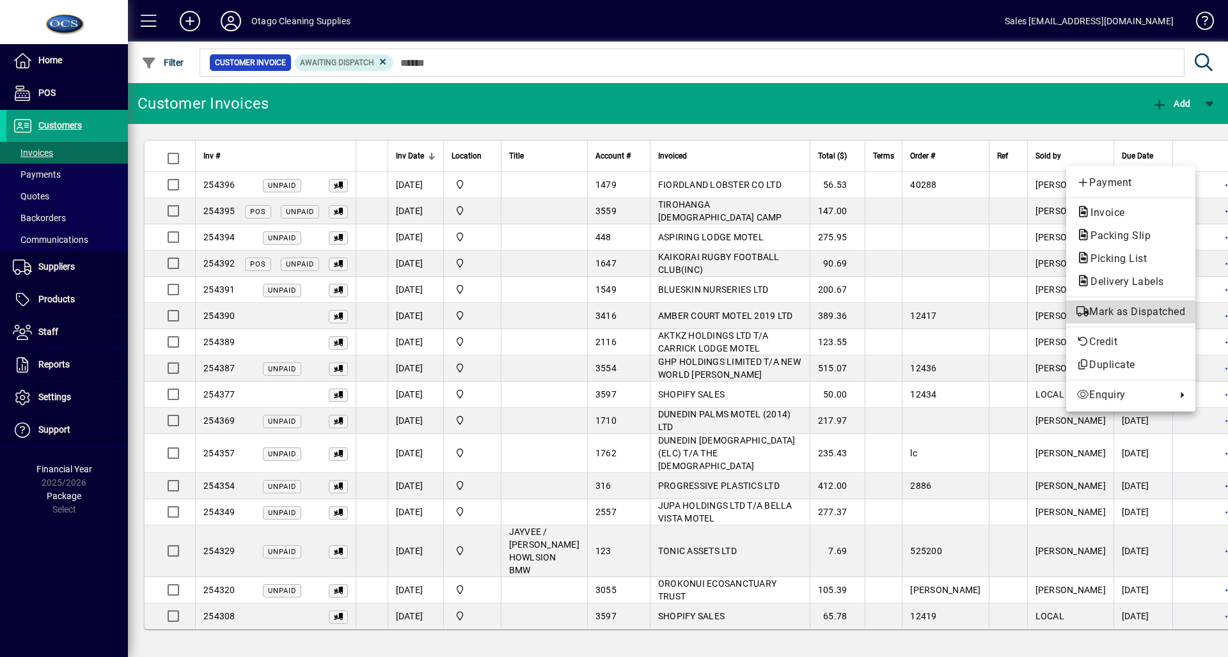
click at [1122, 313] on span "Mark as Dispatched" at bounding box center [1130, 311] width 109 height 15
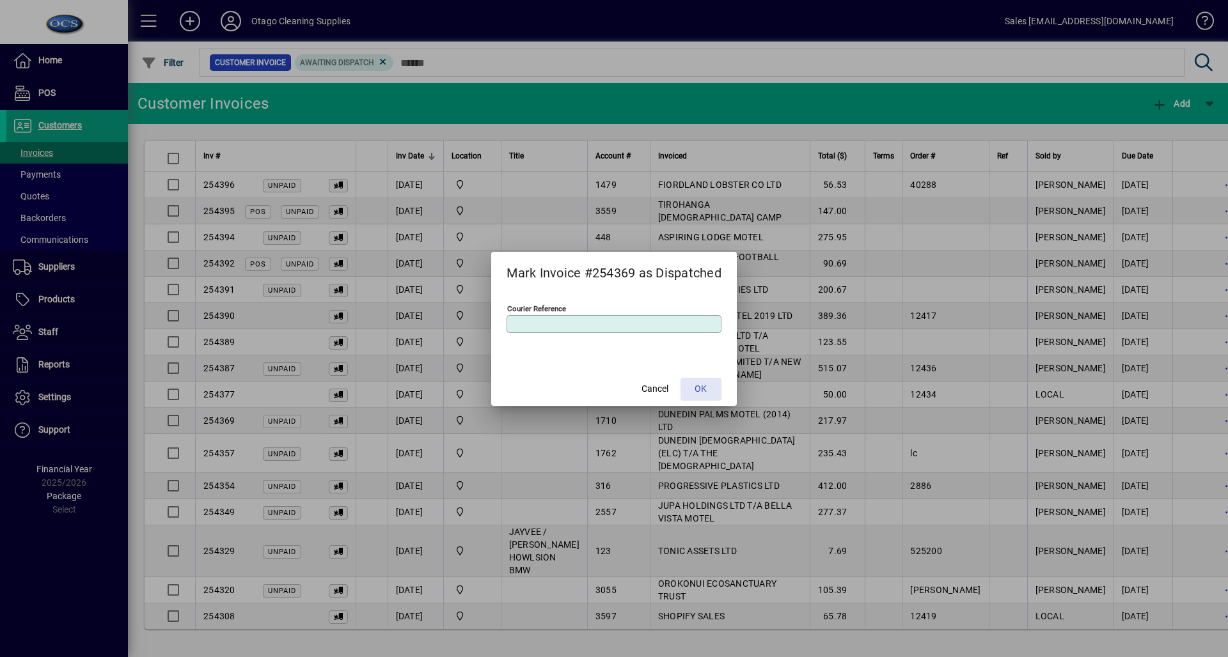
click at [687, 386] on span at bounding box center [700, 389] width 41 height 31
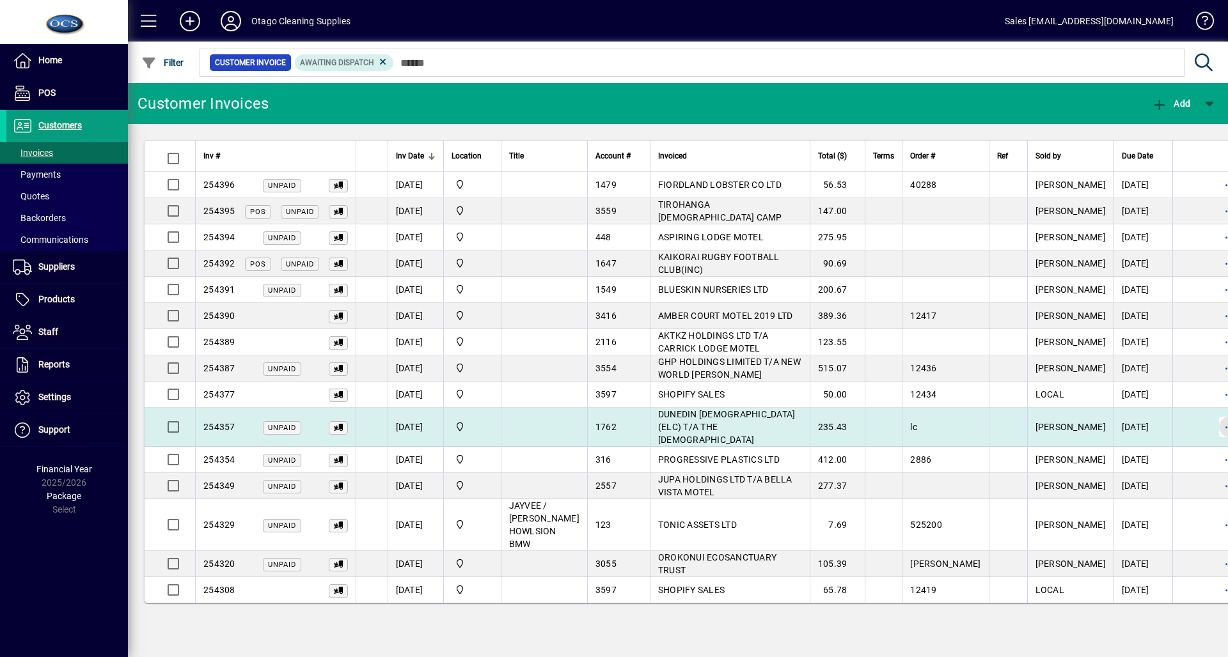
click at [1214, 418] on span "button" at bounding box center [1229, 427] width 31 height 31
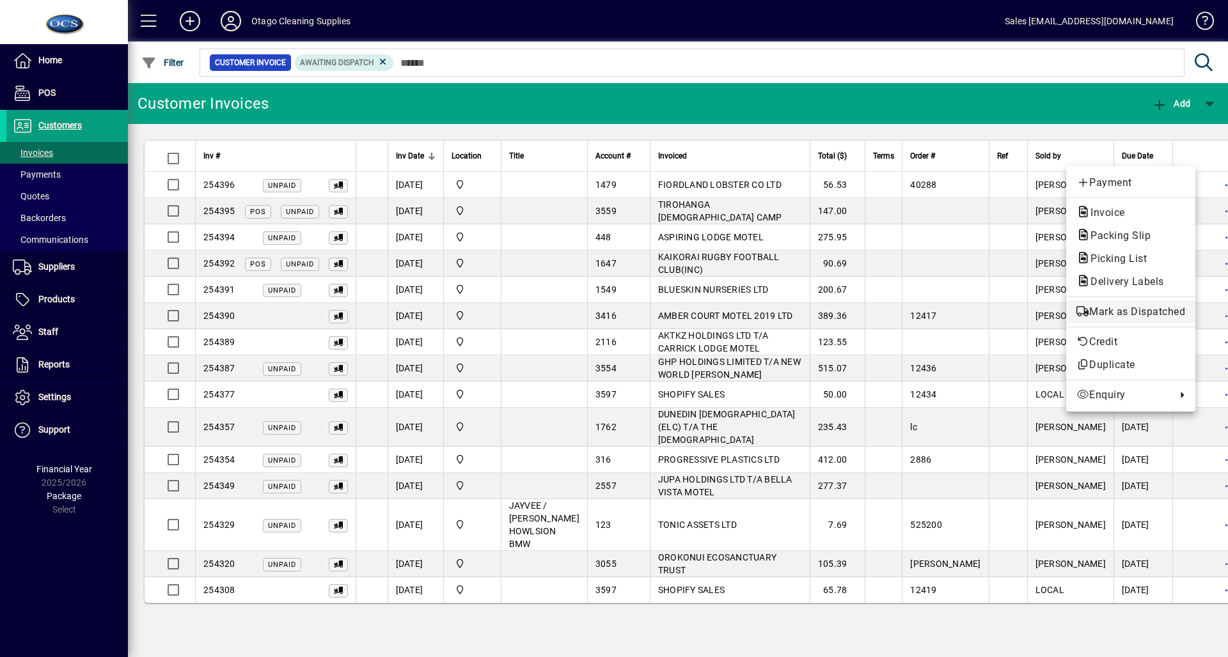
click at [1142, 312] on span "Mark as Dispatched" at bounding box center [1130, 311] width 109 height 15
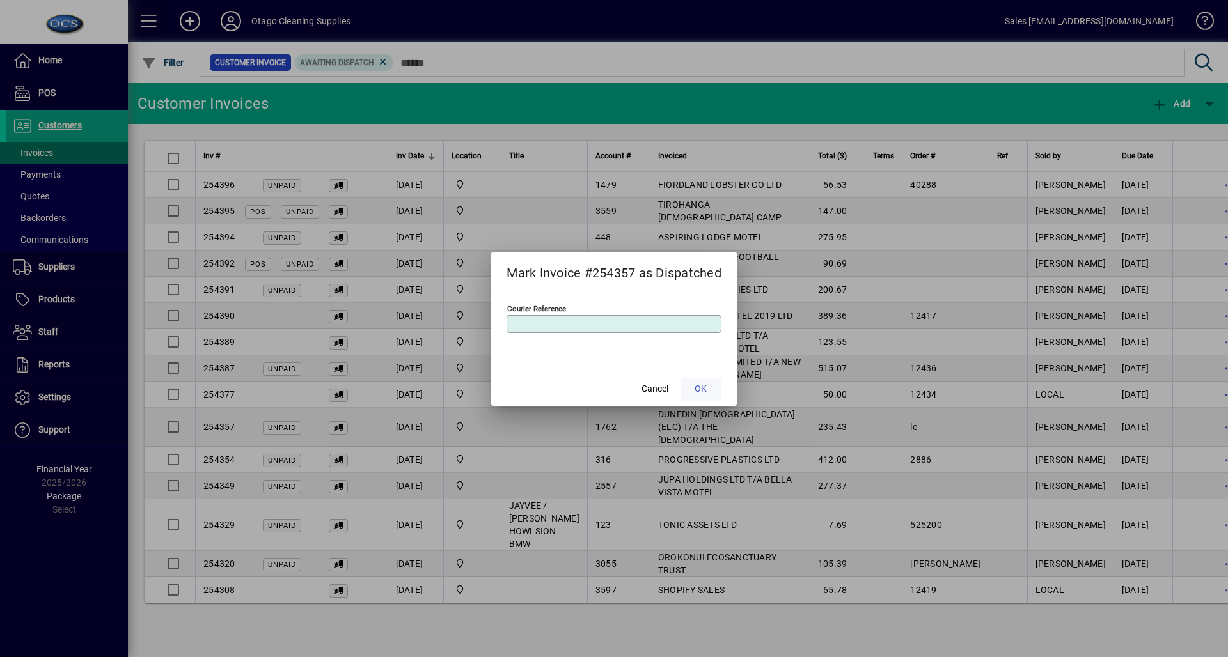
click at [714, 388] on span at bounding box center [700, 389] width 41 height 31
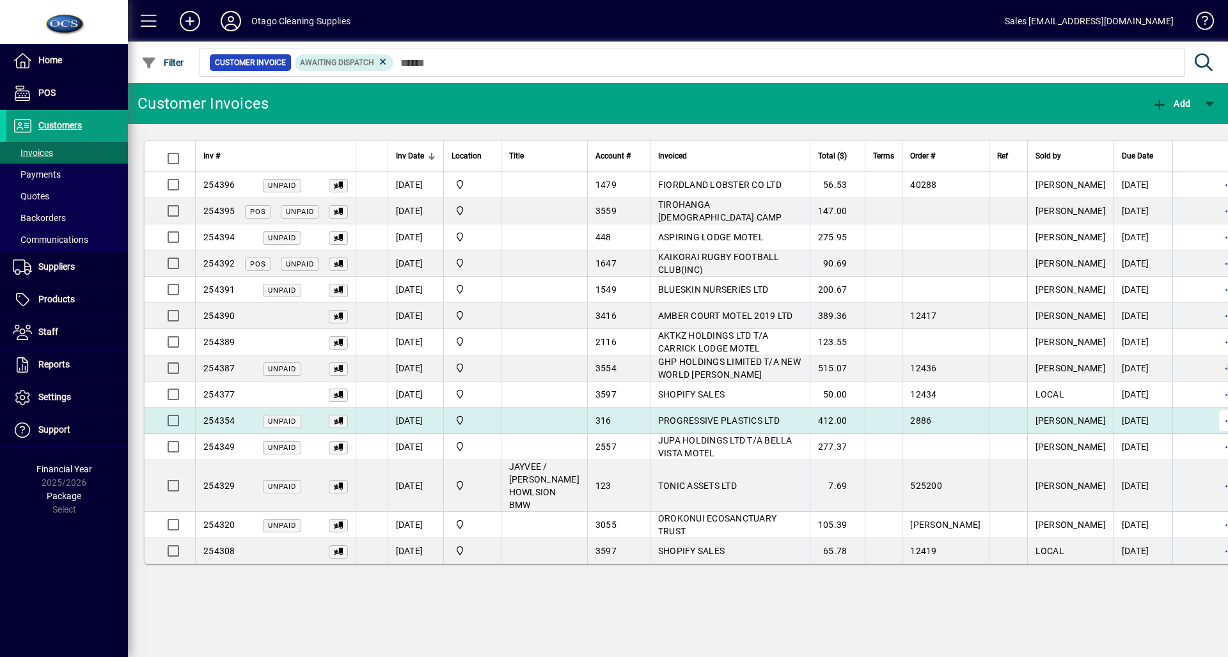
click at [1214, 422] on span "button" at bounding box center [1229, 420] width 31 height 31
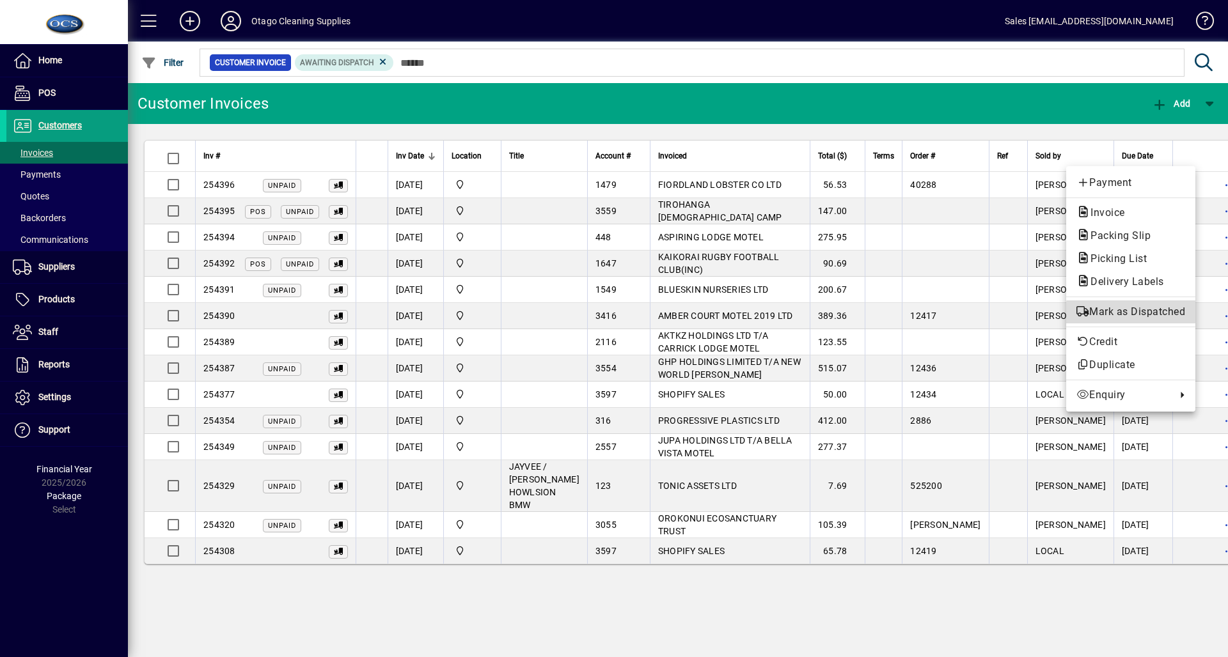
click at [1151, 317] on span "Mark as Dispatched" at bounding box center [1130, 311] width 109 height 15
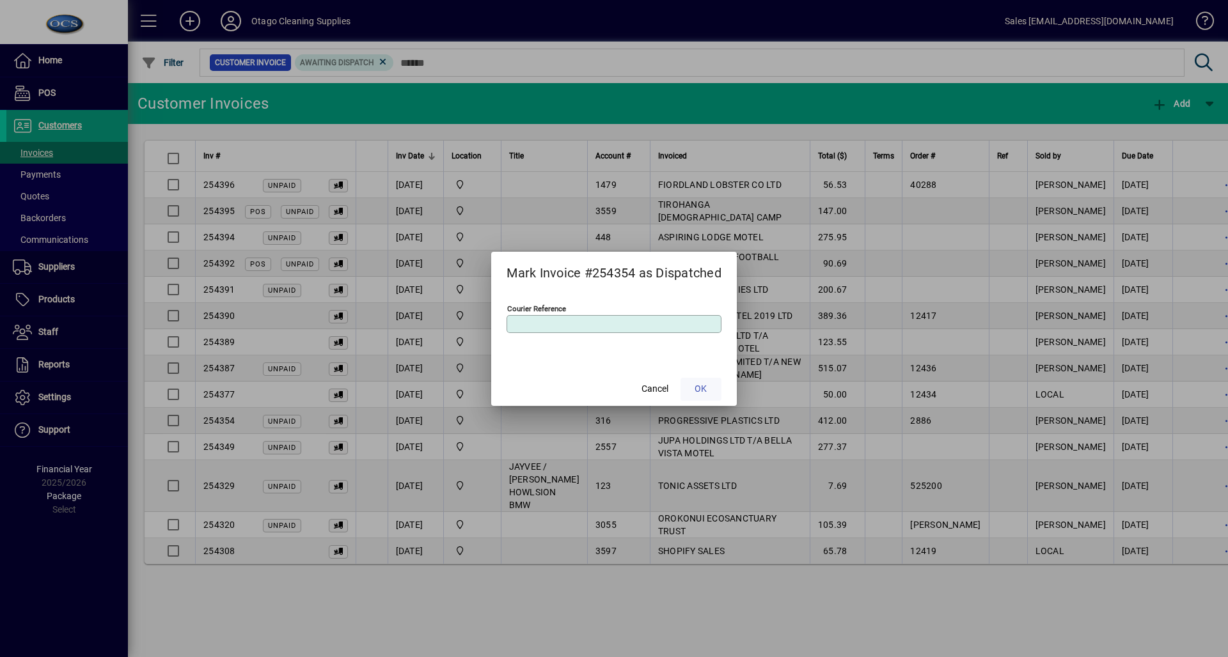
click at [712, 389] on span at bounding box center [700, 389] width 41 height 31
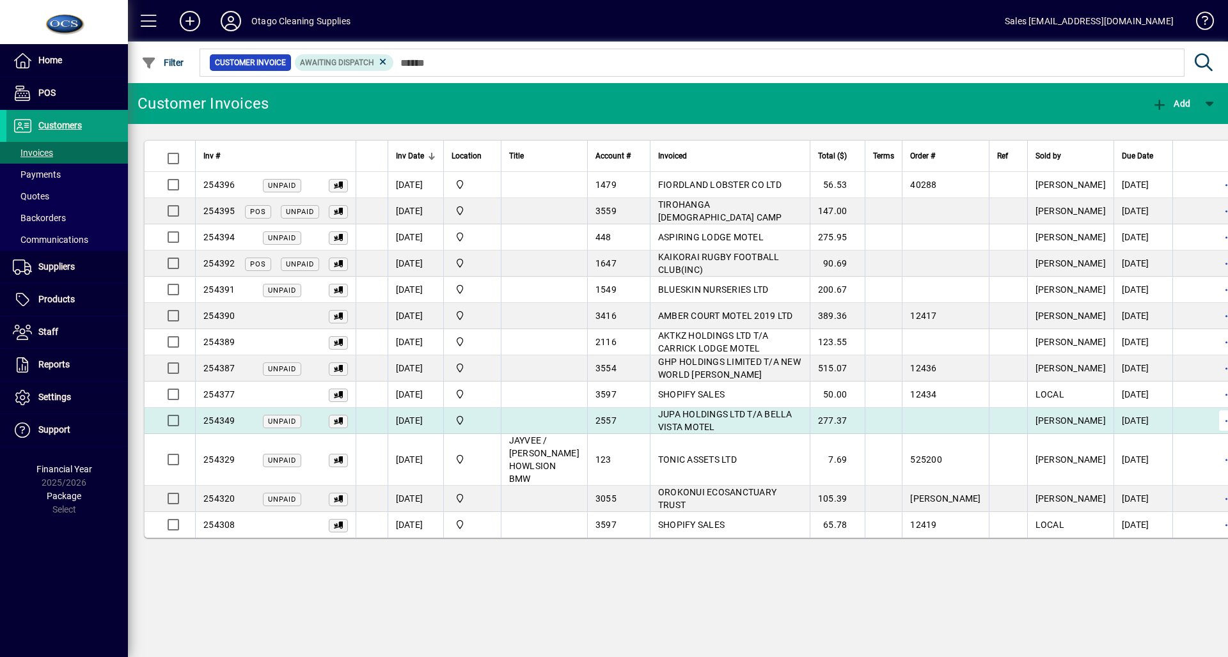
click at [1214, 420] on span "button" at bounding box center [1229, 420] width 31 height 31
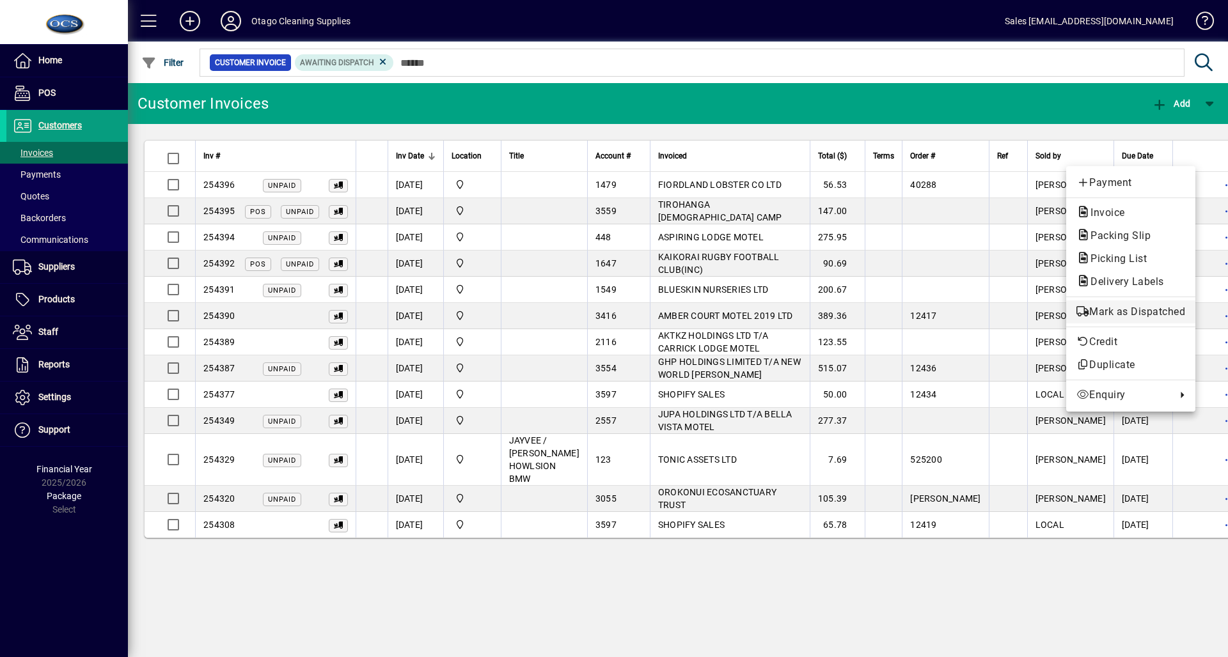
click at [1132, 309] on span "Mark as Dispatched" at bounding box center [1130, 311] width 109 height 15
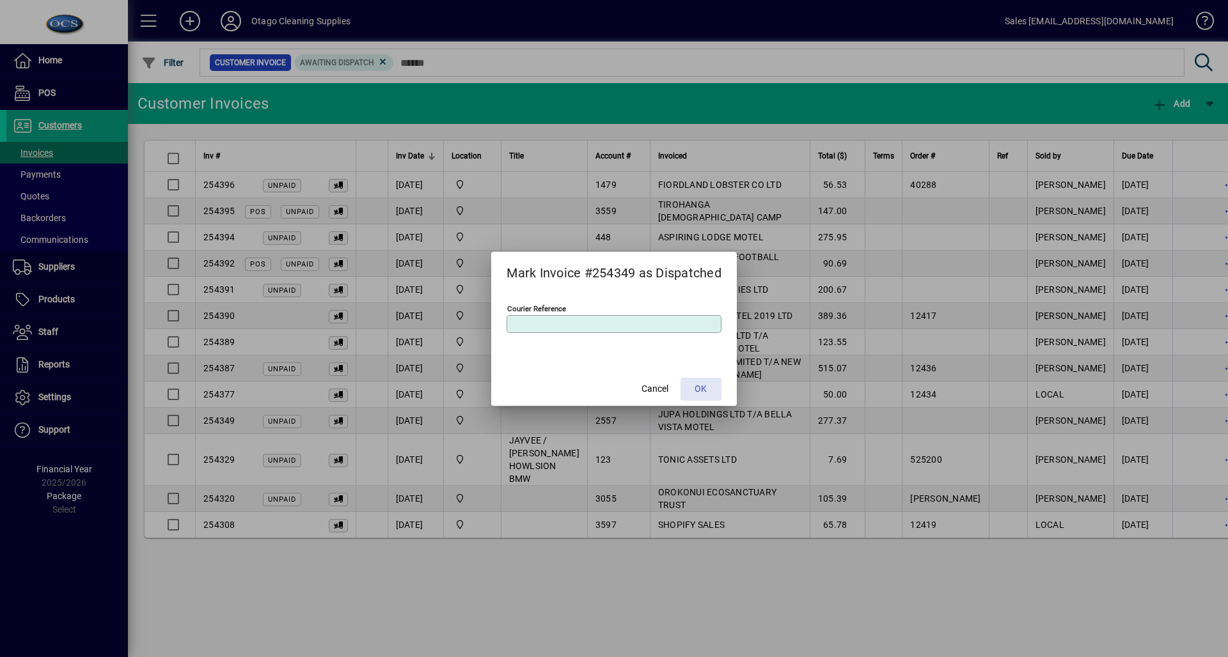
click at [717, 396] on span at bounding box center [700, 389] width 41 height 31
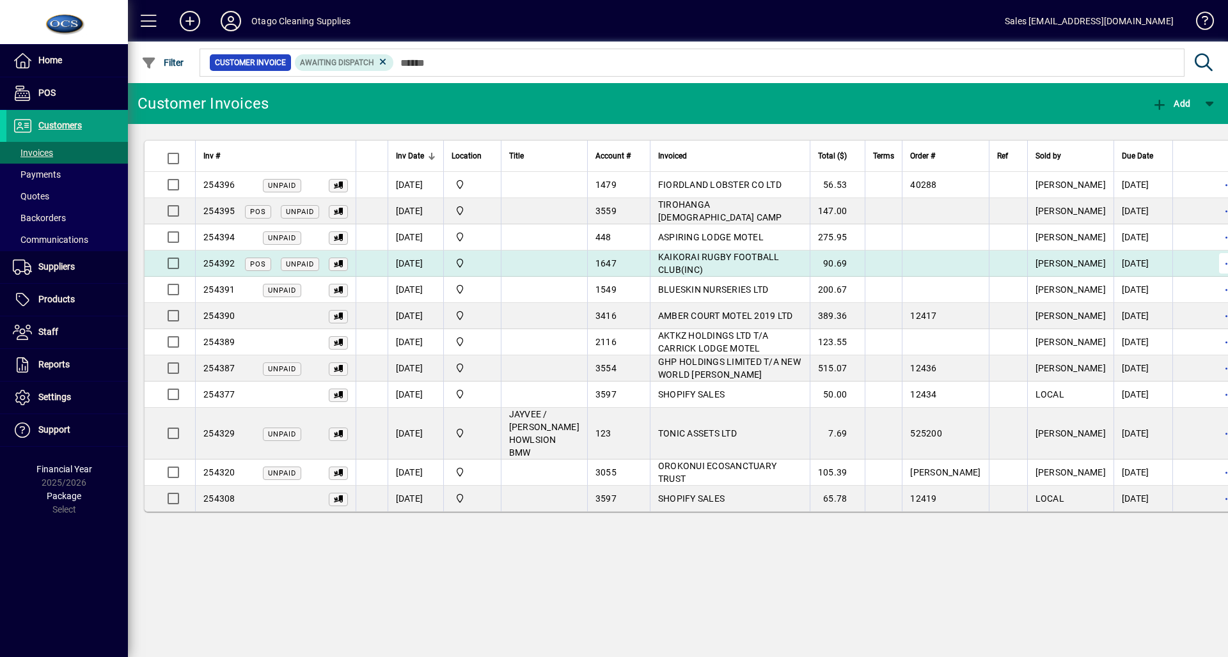
click at [1214, 265] on span "button" at bounding box center [1229, 263] width 31 height 31
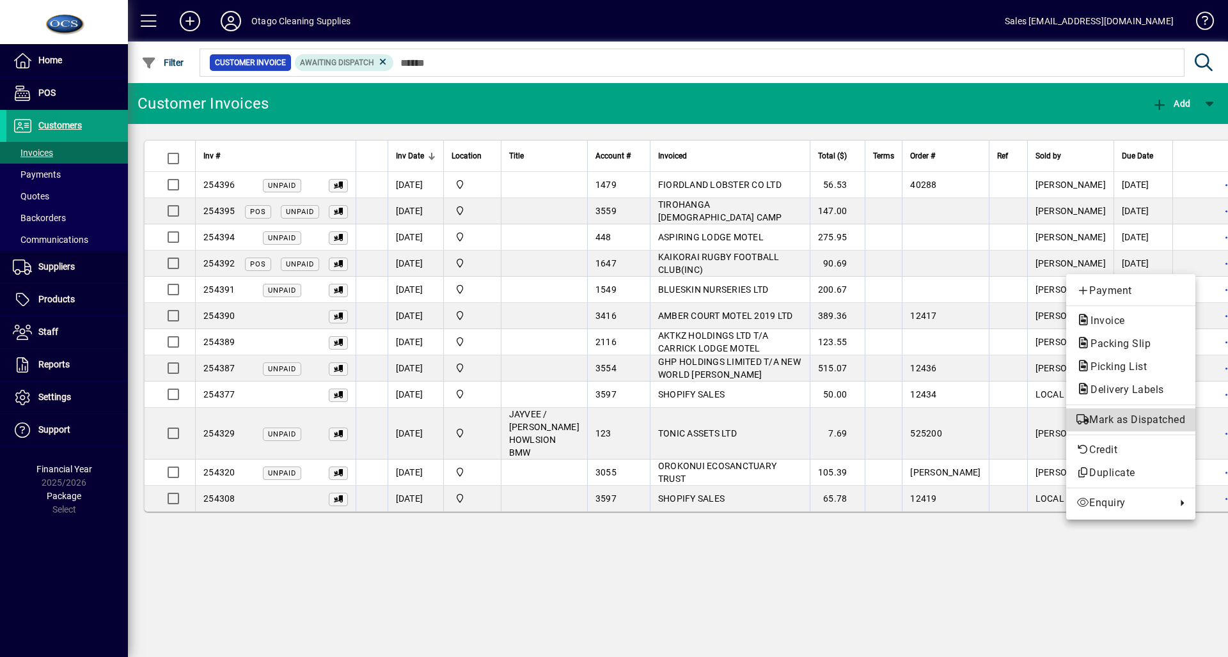
click at [1174, 416] on span "Mark as Dispatched" at bounding box center [1130, 419] width 109 height 15
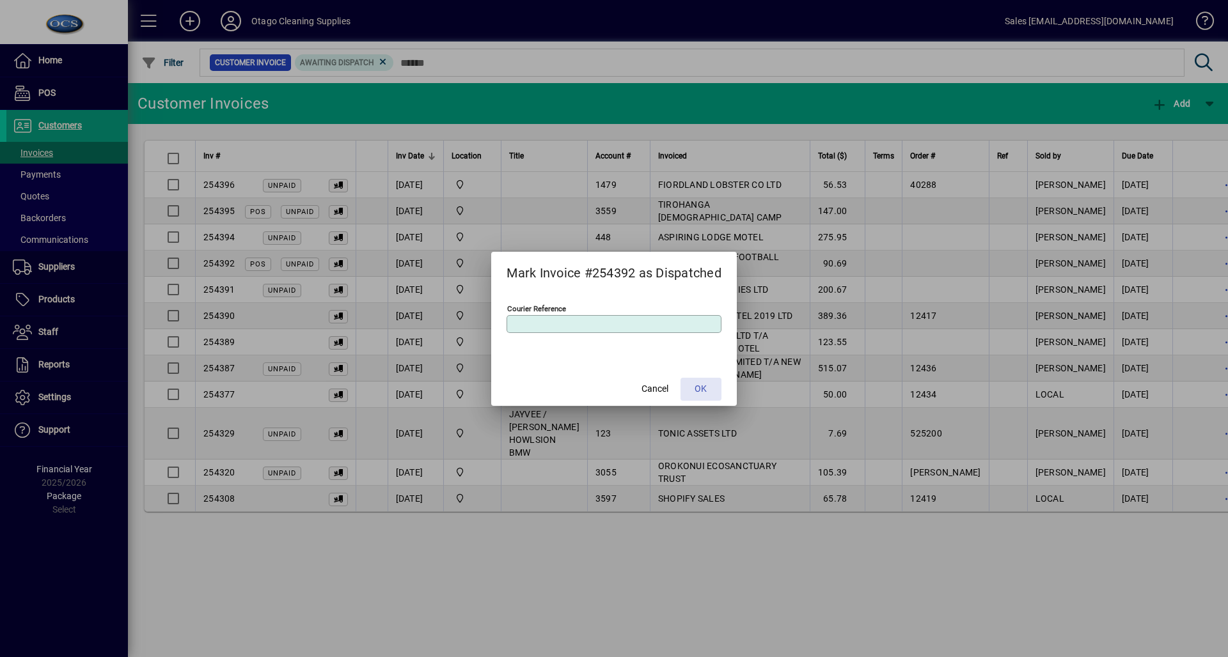
click at [711, 382] on span at bounding box center [700, 389] width 41 height 31
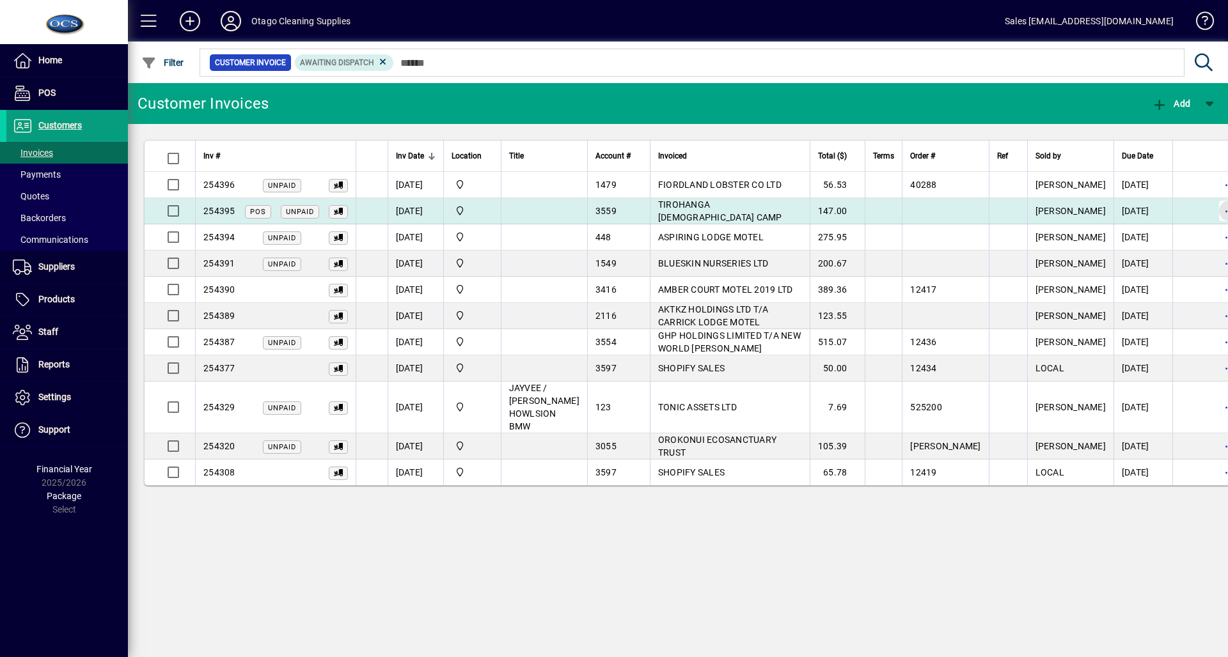
click at [1214, 209] on span "button" at bounding box center [1229, 211] width 31 height 31
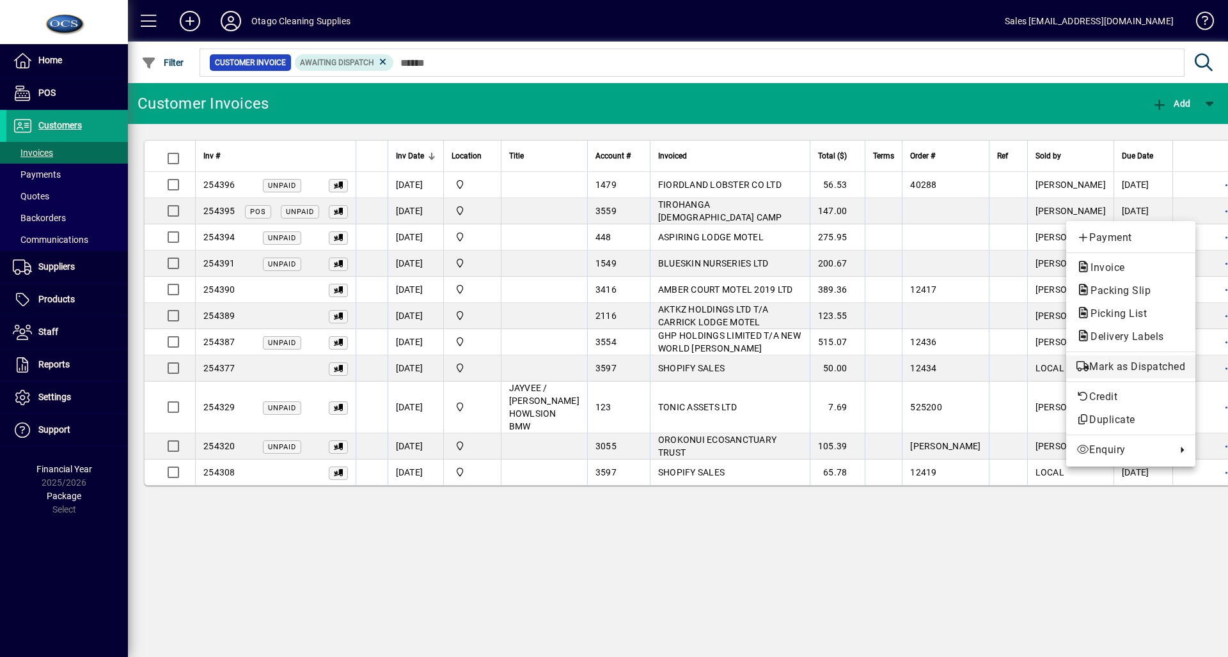
click at [1101, 357] on button "Mark as Dispatched" at bounding box center [1130, 367] width 129 height 23
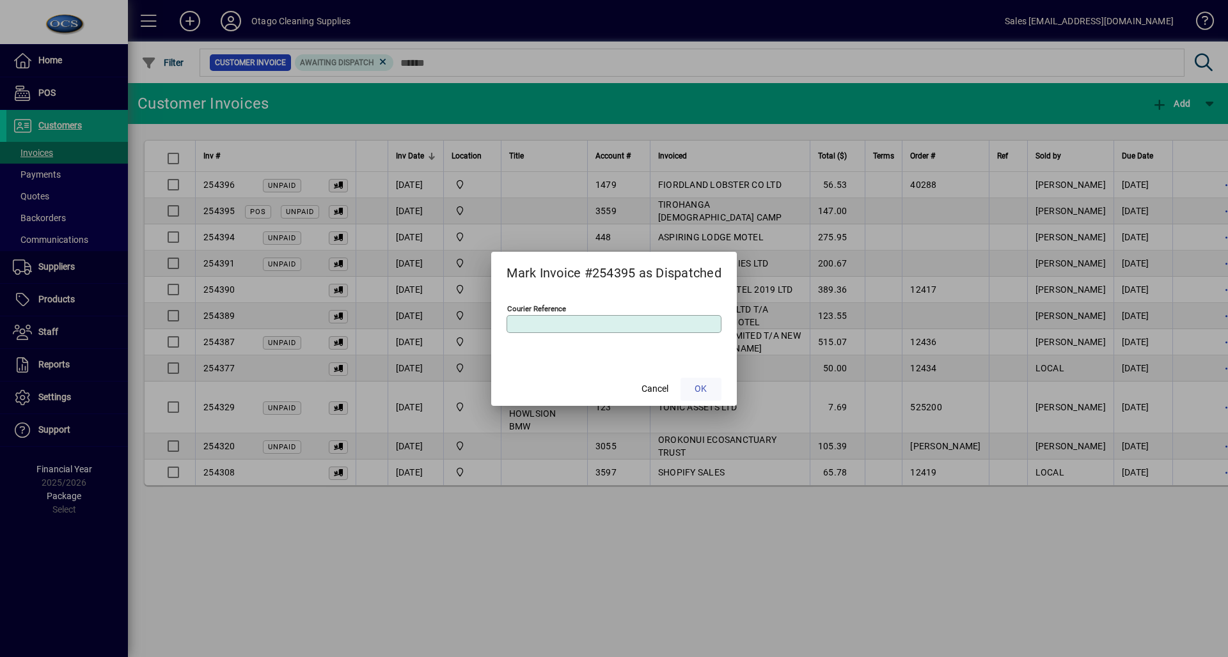
click at [703, 375] on span at bounding box center [700, 389] width 41 height 31
